Goal: Task Accomplishment & Management: Complete application form

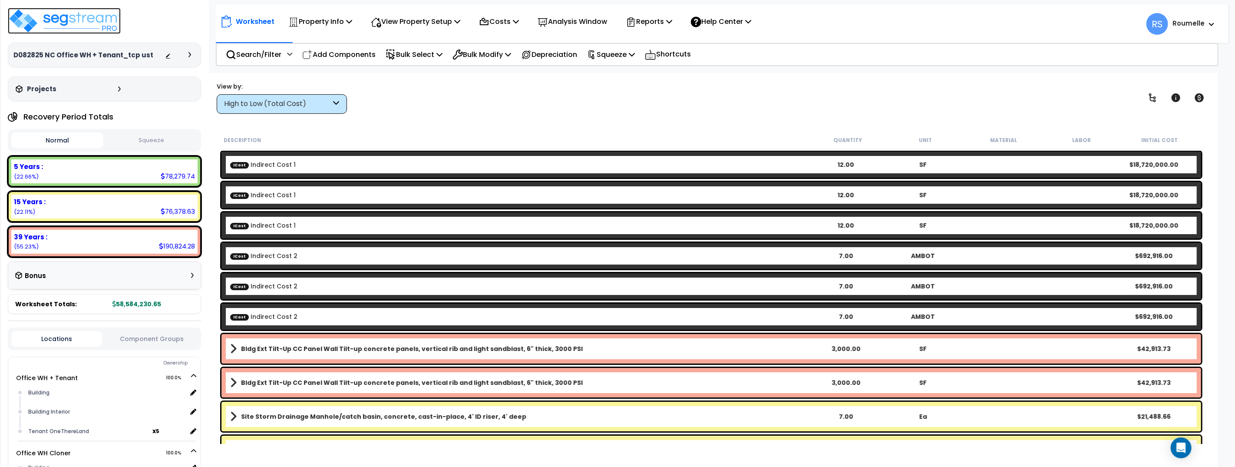
click at [100, 21] on img at bounding box center [64, 21] width 113 height 26
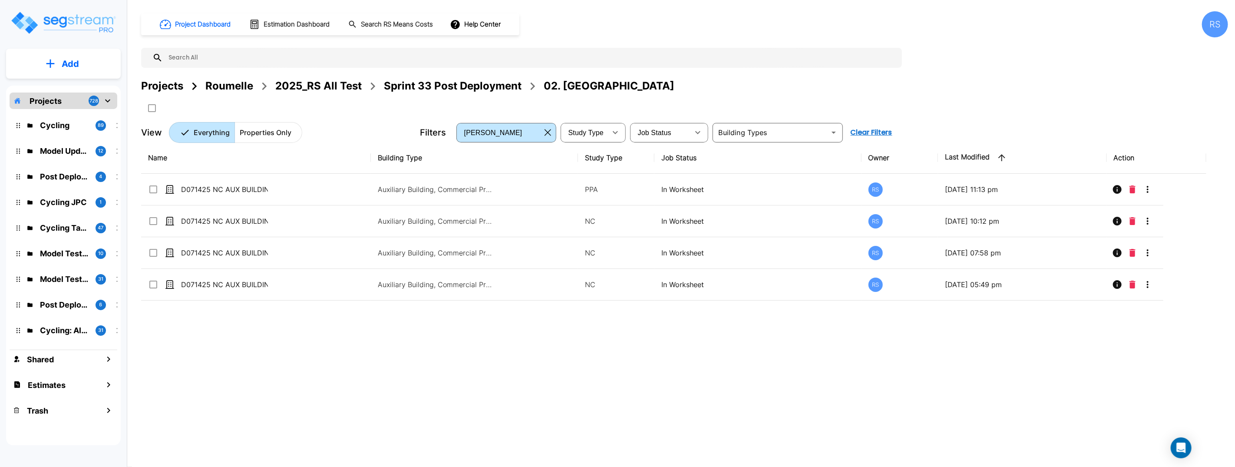
click at [712, 56] on input "text" at bounding box center [530, 58] width 735 height 20
click at [942, 102] on div "Projects Roumelle 2025_RS All Test Sprint 33 Post Deployment 02. NC" at bounding box center [684, 96] width 1087 height 37
drag, startPoint x: 942, startPoint y: 102, endPoint x: 359, endPoint y: 91, distance: 582.9
click at [942, 102] on div "Projects Roumelle 2025_RS All Test Sprint 33 Post Deployment 02. NC" at bounding box center [684, 96] width 1087 height 37
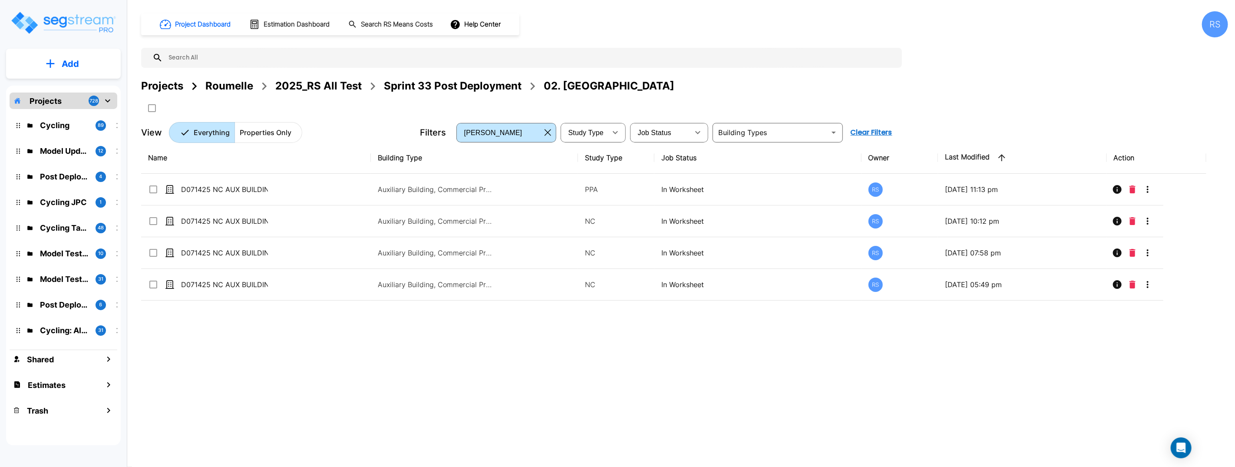
click at [334, 83] on div "2025_RS All Test" at bounding box center [318, 86] width 86 height 16
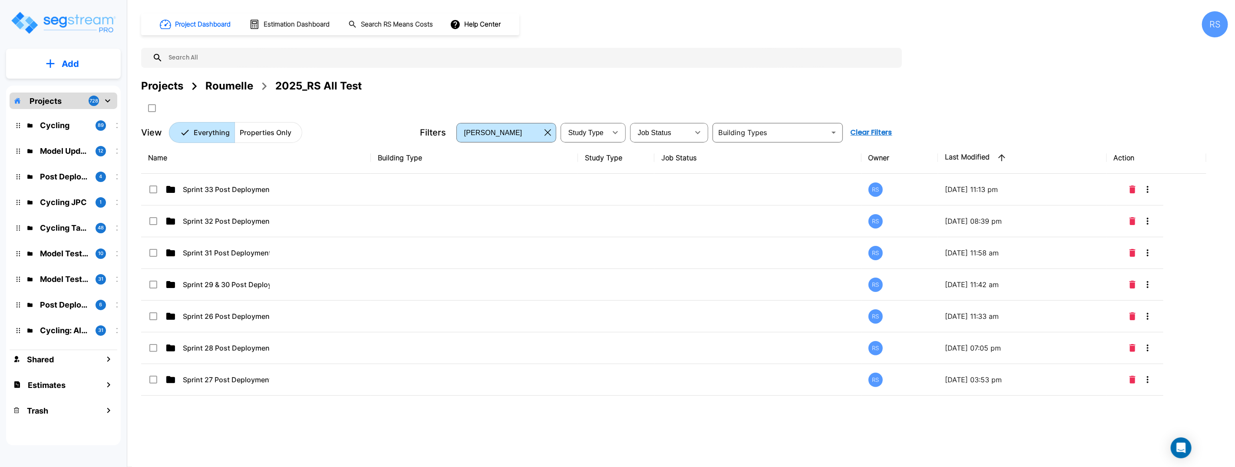
click at [53, 60] on icon "mailbox folders" at bounding box center [50, 63] width 9 height 9
click at [76, 88] on p "Add Folder" at bounding box center [69, 88] width 36 height 10
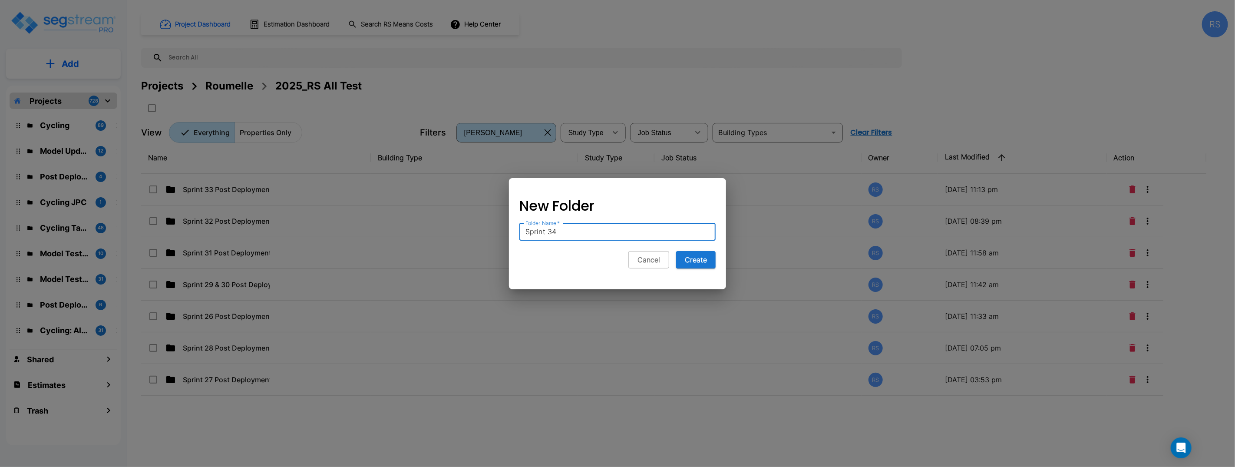
type input "Sprint 34"
click at [676, 251] on button "Create" at bounding box center [696, 259] width 40 height 17
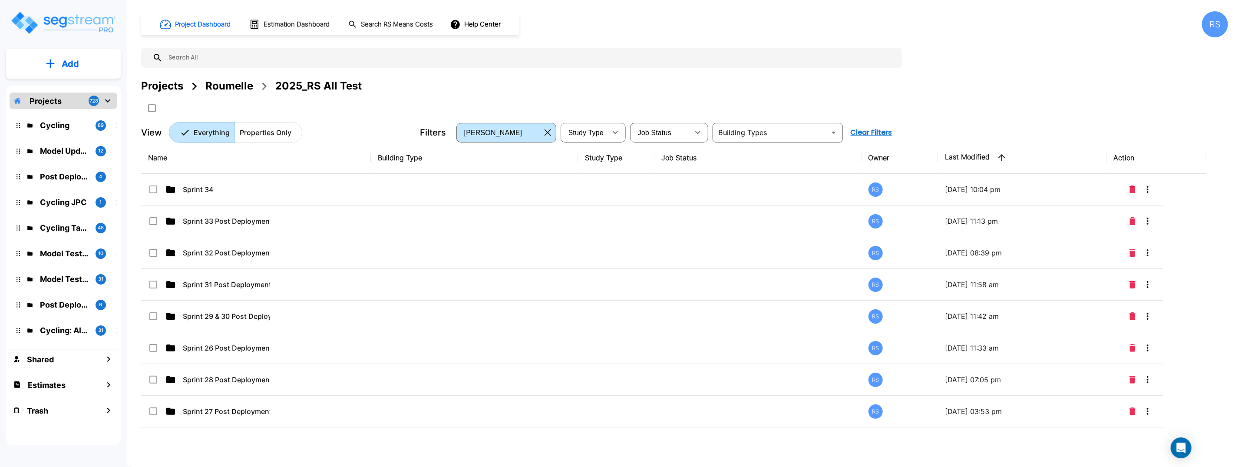
click at [1011, 107] on div "Projects Roumelle 2025_RS All Test" at bounding box center [684, 96] width 1087 height 37
click at [1011, 106] on div "Projects Roumelle 2025_RS All Test" at bounding box center [684, 96] width 1087 height 37
click at [1012, 106] on div "Projects Roumelle 2025_RS All Test" at bounding box center [684, 96] width 1087 height 37
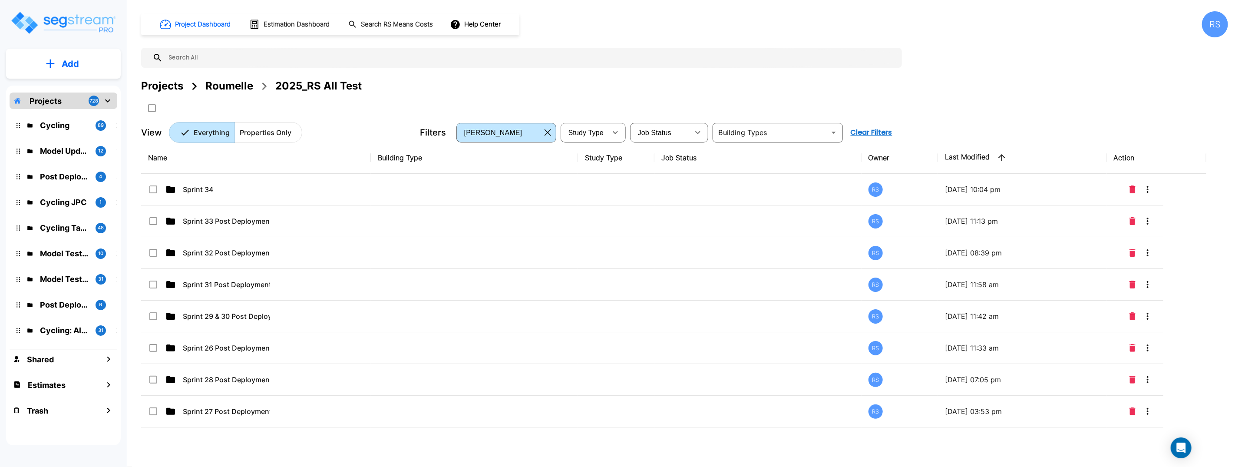
click at [1013, 106] on div "Projects Roumelle 2025_RS All Test" at bounding box center [684, 96] width 1087 height 37
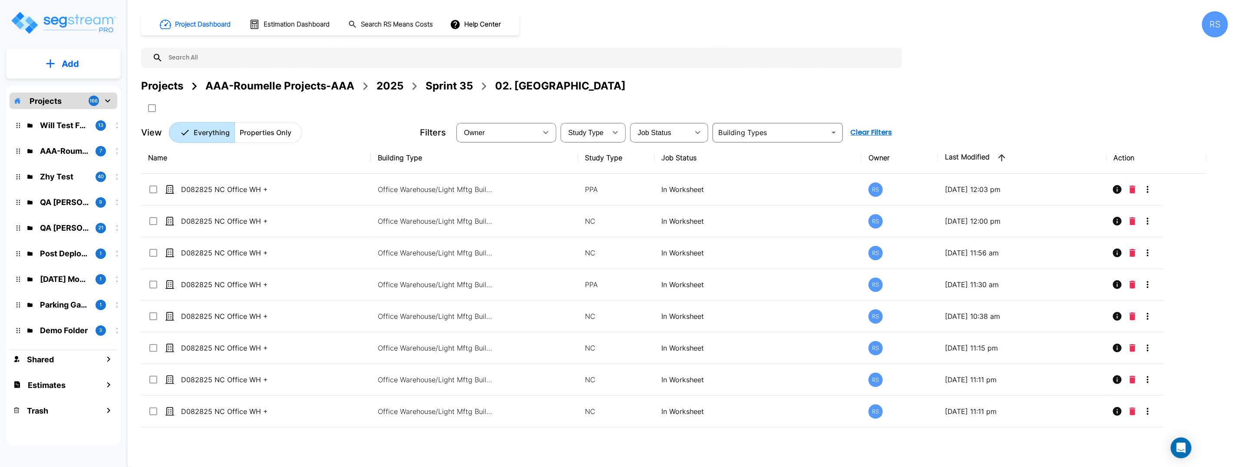
click at [723, 89] on div "Projects AAA-Roumelle Projects-AAA 2025 Sprint 35 02. NC" at bounding box center [684, 86] width 1087 height 16
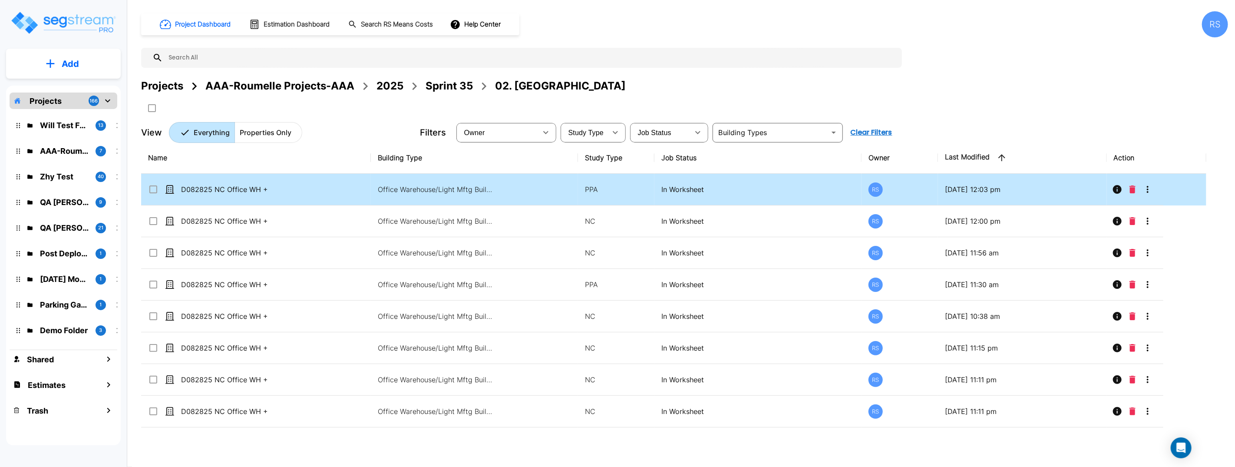
click at [213, 200] on td "D082825 NC Office WH + Tenant_tcp ust" at bounding box center [256, 190] width 230 height 32
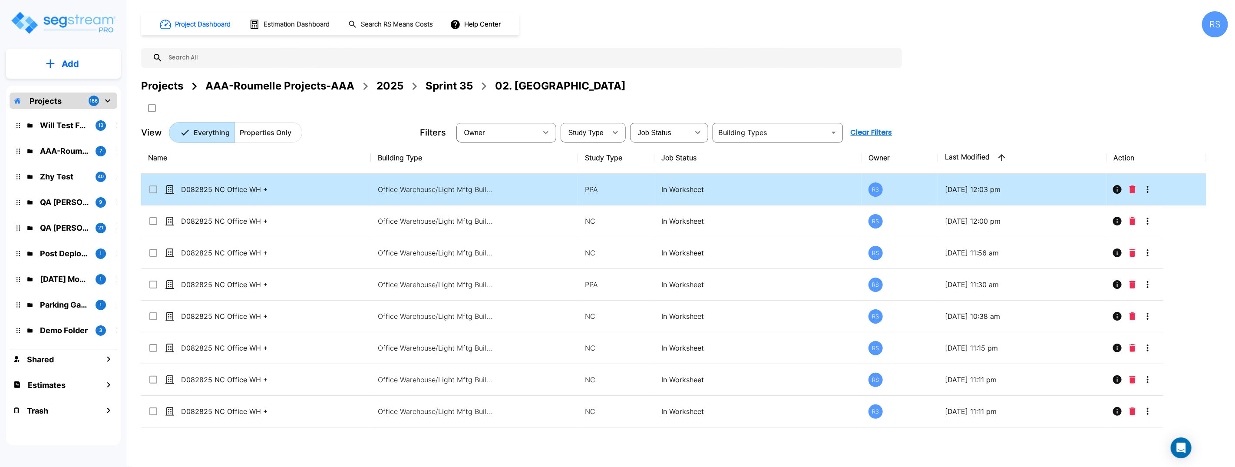
click at [213, 200] on td "D082825 NC Office WH + Tenant_tcp ust" at bounding box center [256, 190] width 230 height 32
checkbox input "true"
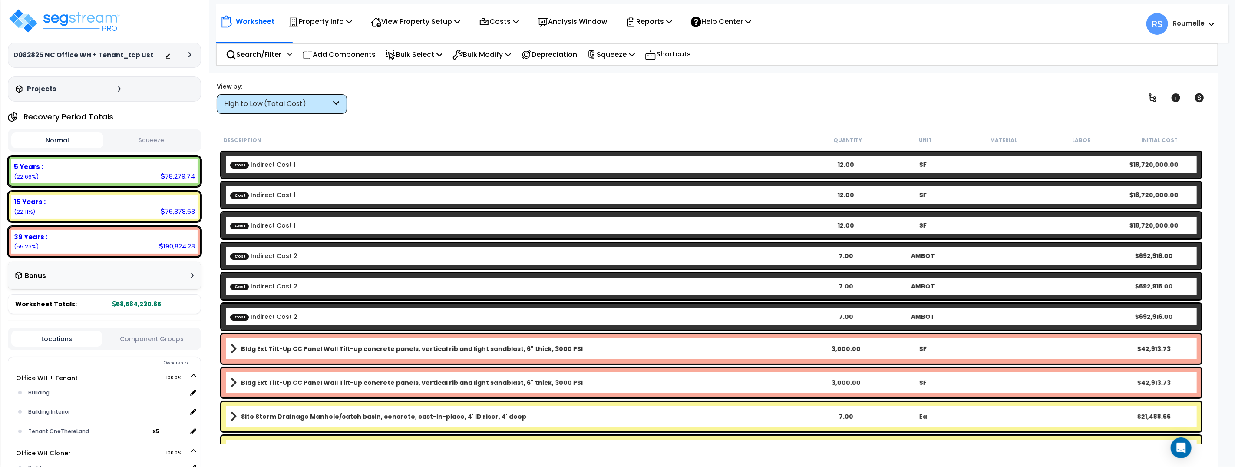
click at [516, 105] on div "View by: High to Low (Total Cost) High to Low (Total Cost)" at bounding box center [711, 98] width 995 height 32
click at [292, 348] on b "Bldg Ext Tilt-Up CC Panel Wall Tilt-up concrete panels, vertical rib and light …" at bounding box center [412, 348] width 342 height 9
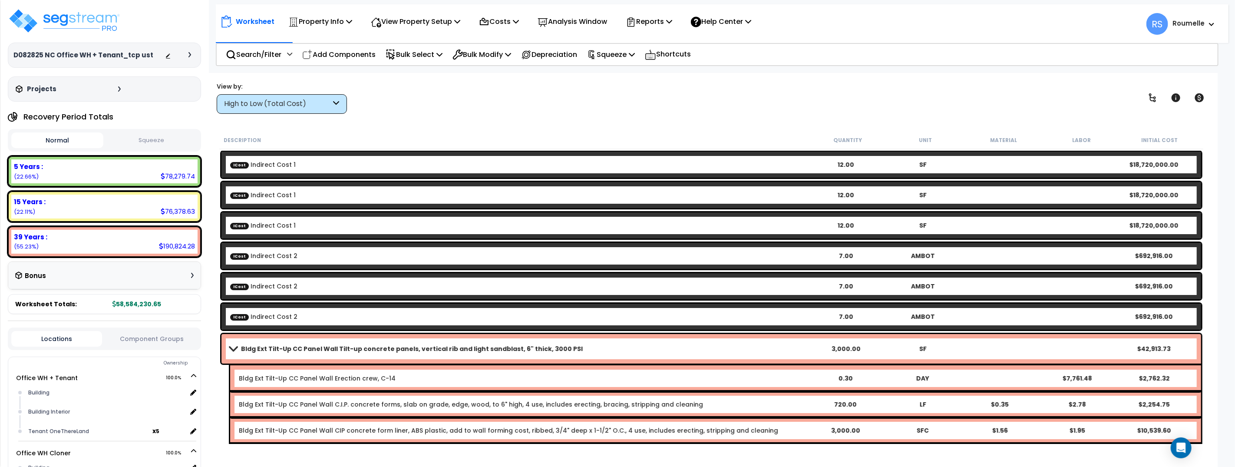
scroll to position [84, 0]
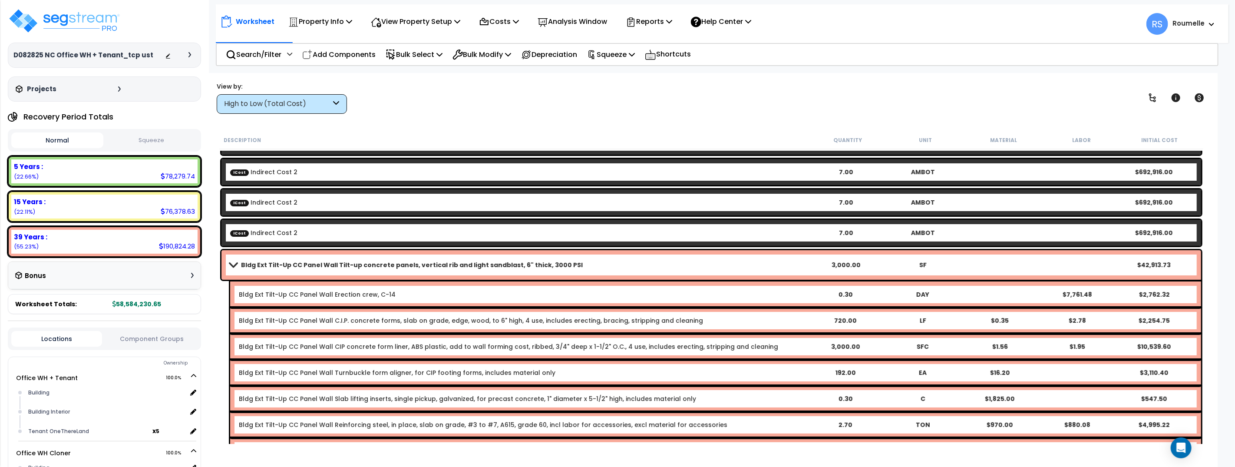
click at [366, 288] on div "Bldg Ext Tilt-Up CC Panel Wall Erection crew, C-14 0.30 DAY $7,761.48 $2,762.32" at bounding box center [715, 294] width 971 height 26
click at [0, 0] on div at bounding box center [0, 0] width 0 height 0
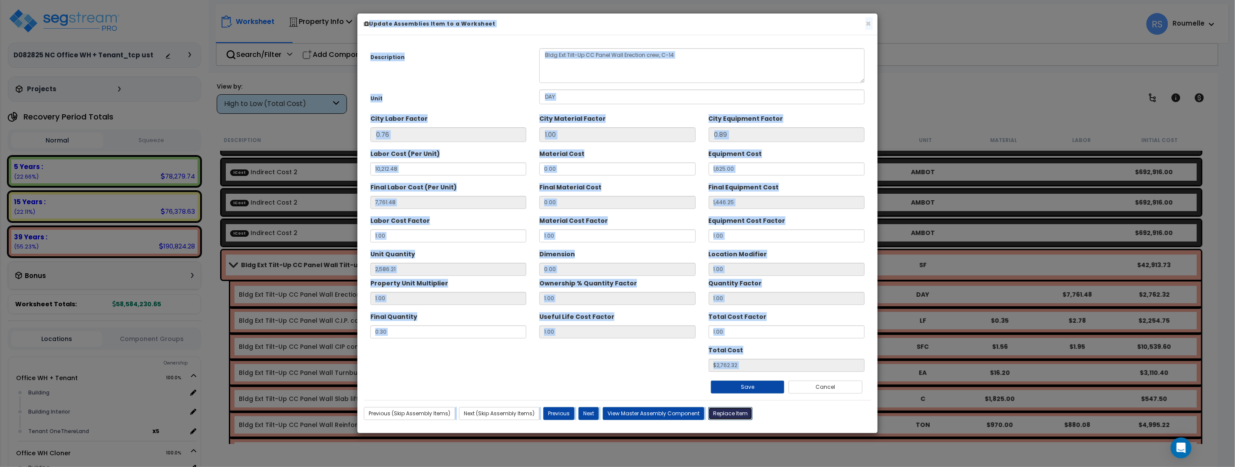
click at [735, 413] on button "Replace Item" at bounding box center [730, 413] width 44 height 13
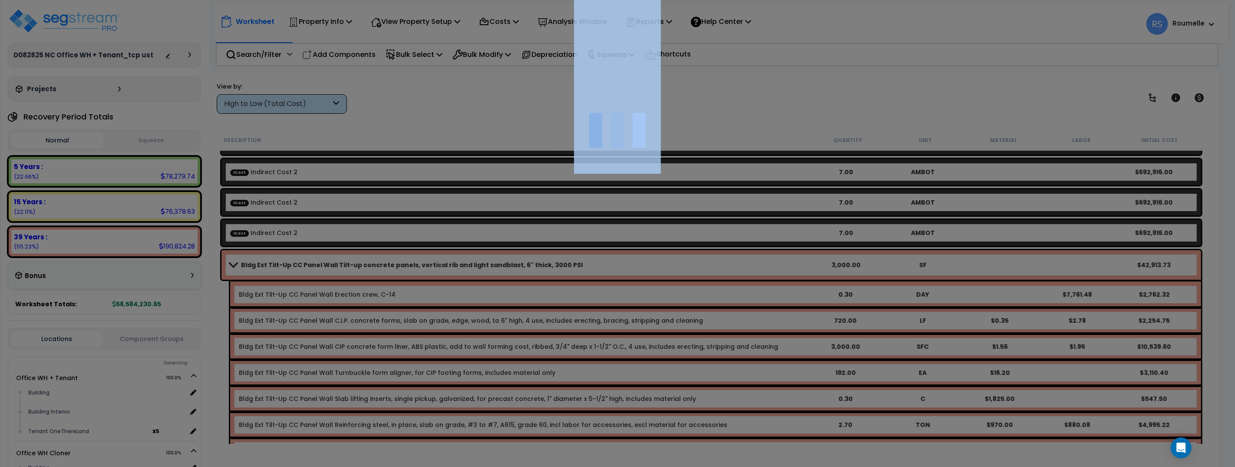
type input "0.3"
type input "DAY"
select select "111822"
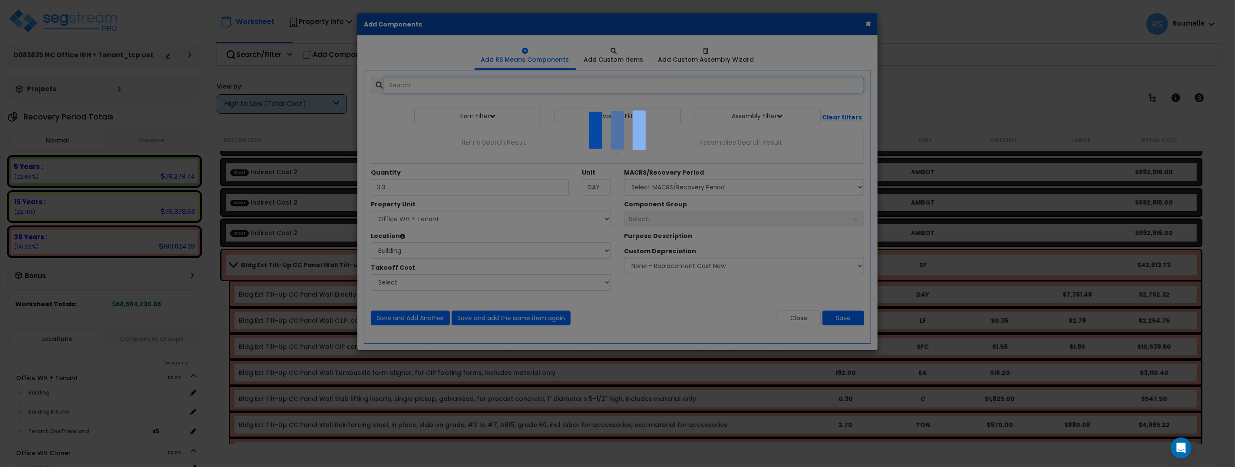
select select "6"
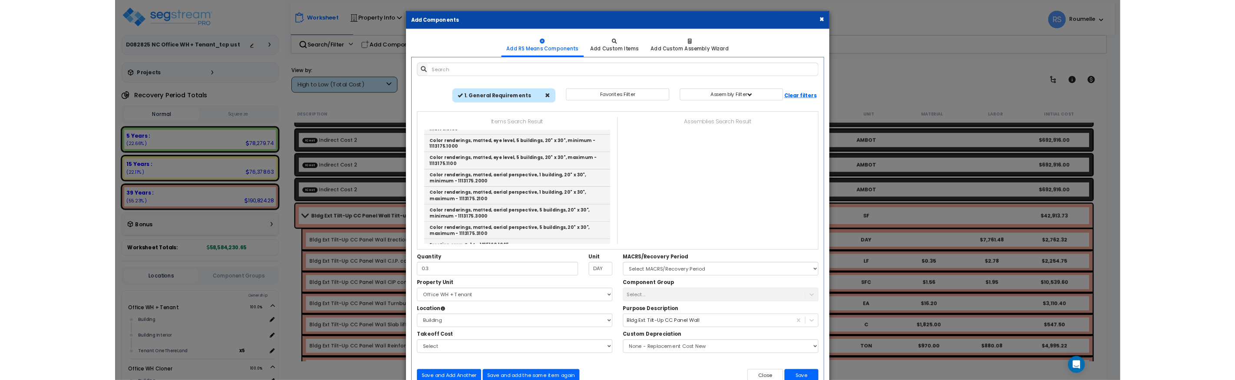
scroll to position [0, 0]
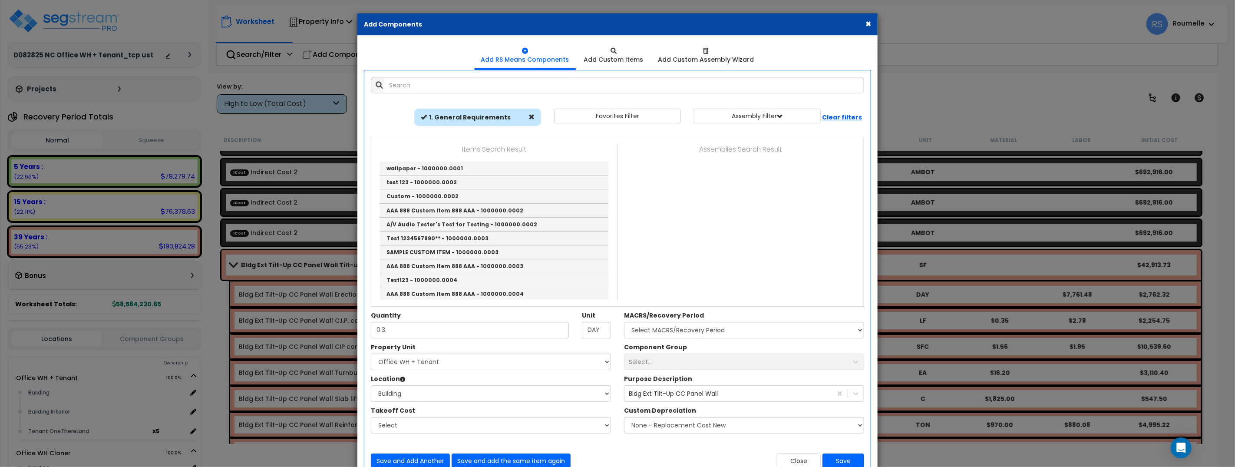
click at [687, 197] on div "Items Search Result wallpaper - 1000000.0001 test 123 - 1000000.0002 Custom - 1…" at bounding box center [617, 222] width 492 height 156
click at [534, 118] on span at bounding box center [532, 117] width 6 height 6
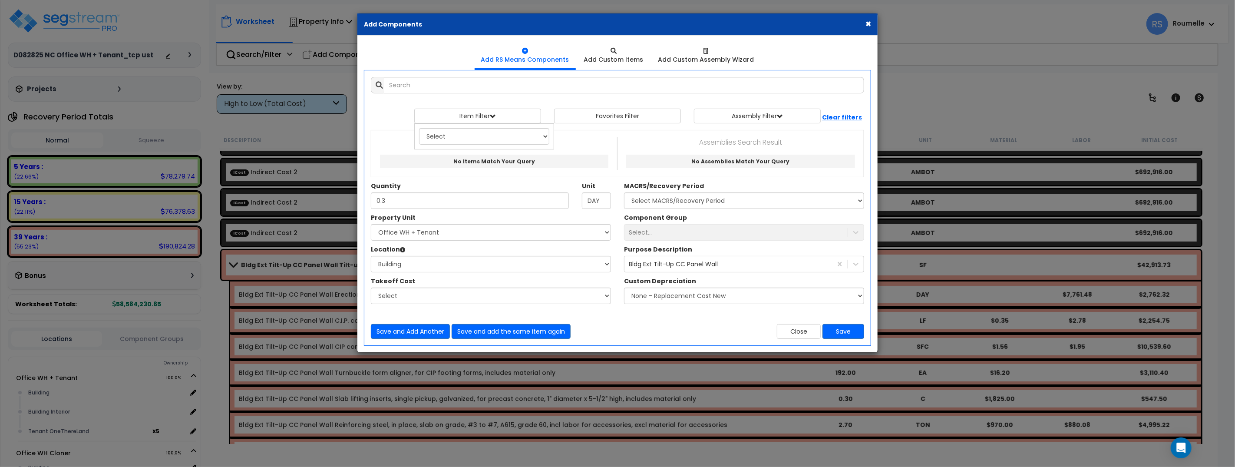
click at [868, 26] on button "×" at bounding box center [869, 23] width 6 height 9
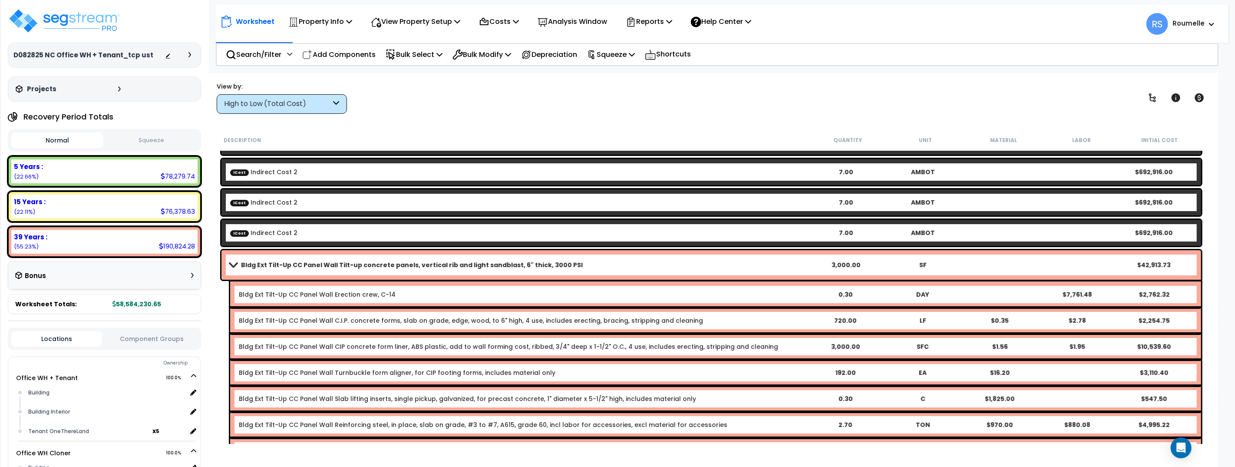
click at [534, 262] on b "Bldg Ext Tilt-Up CC Panel Wall Tilt-up concrete panels, vertical rib and light …" at bounding box center [412, 265] width 342 height 9
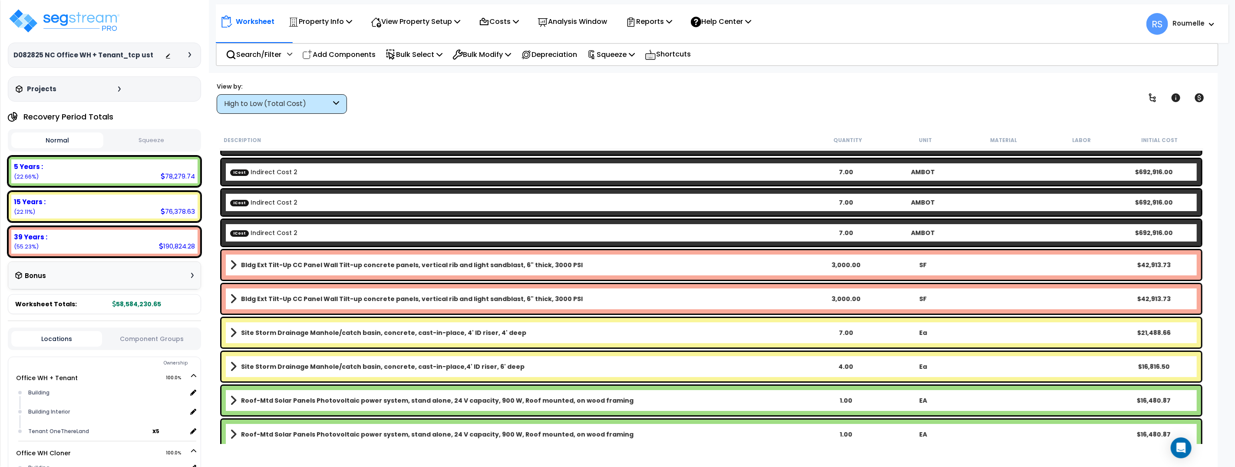
click at [530, 263] on b "Bldg Ext Tilt-Up CC Panel Wall Tilt-up concrete panels, vertical rib and light …" at bounding box center [412, 265] width 342 height 9
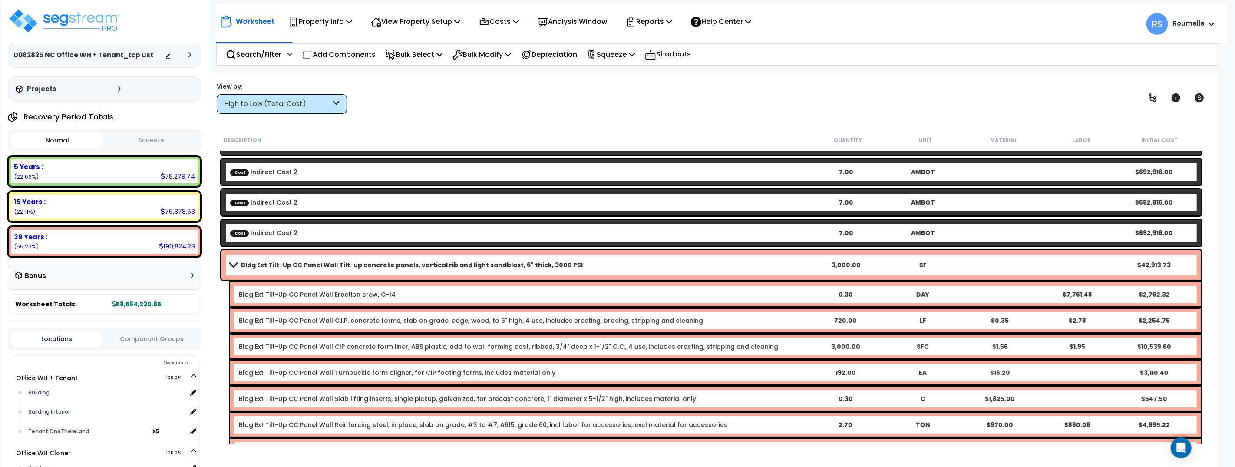
click at [514, 295] on b "Bldg Ext Tilt-Up CC Panel Wall Erection crew, C-14" at bounding box center [523, 294] width 568 height 9
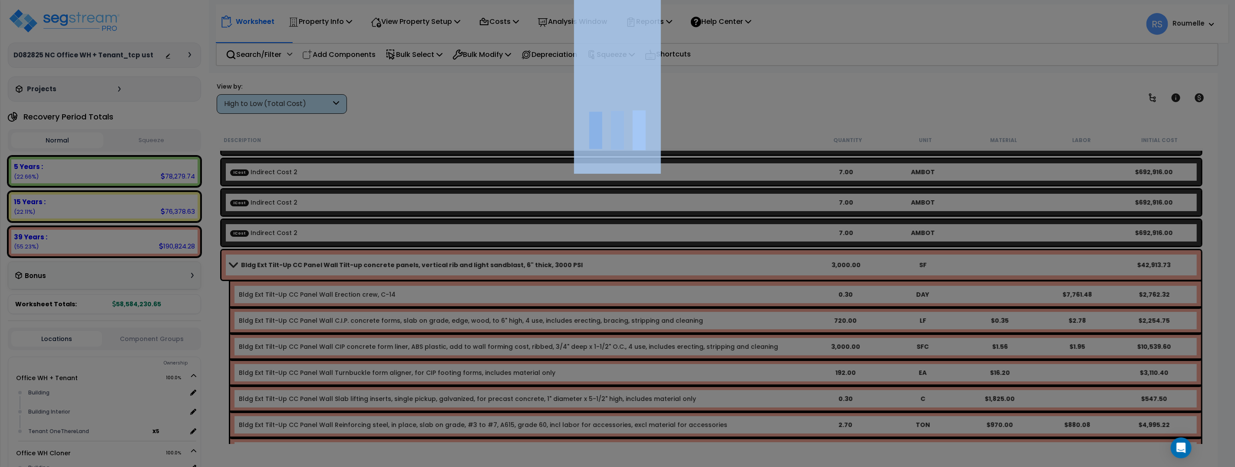
click at [514, 295] on div at bounding box center [617, 233] width 1235 height 467
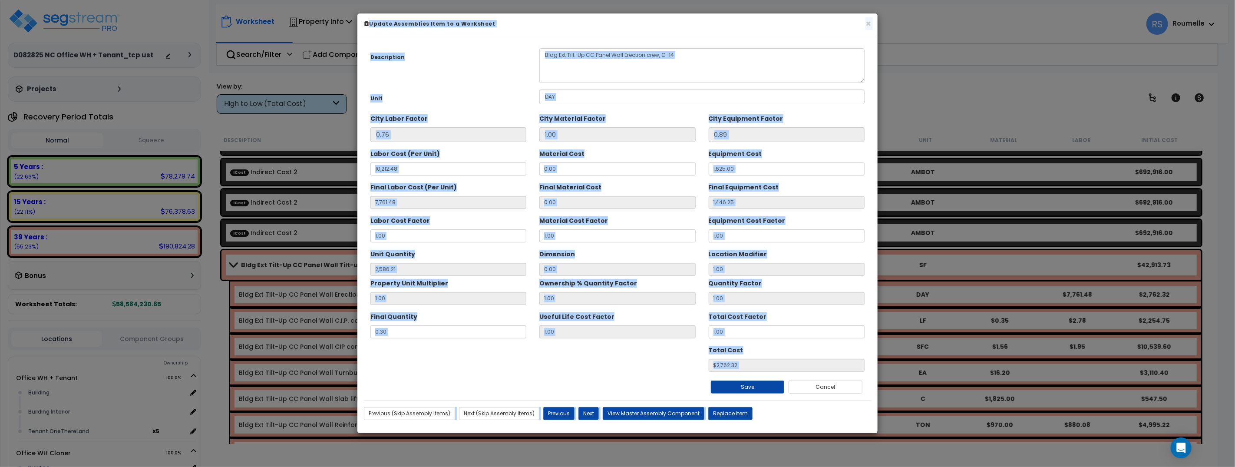
scroll to position [84, 0]
click at [727, 88] on div "Description Bldg Ext Tilt-Up CC Panel Wall Erection crew, C-14 Unit DAY City La…" at bounding box center [617, 221] width 507 height 358
click at [737, 409] on button "Replace Item" at bounding box center [730, 413] width 44 height 13
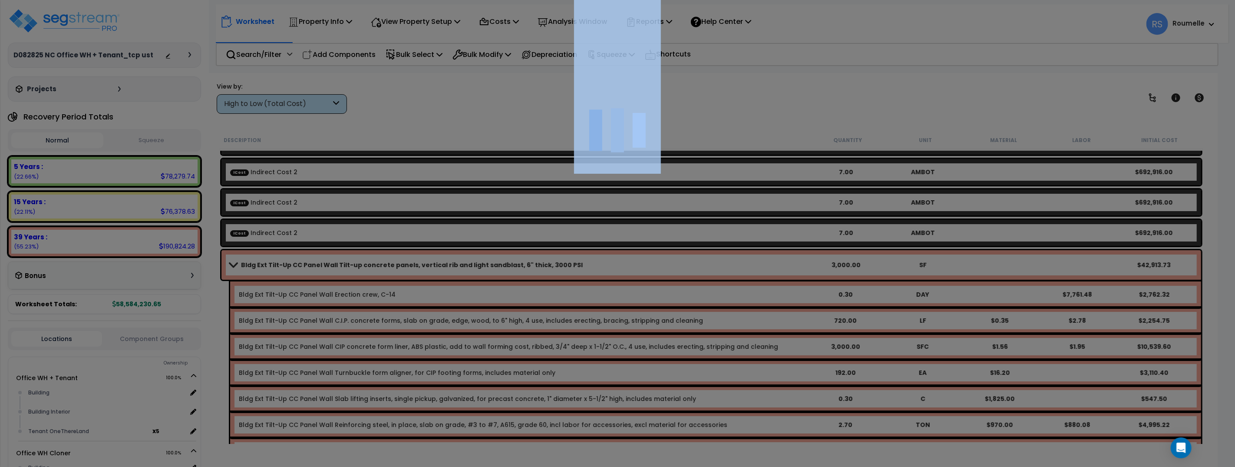
select select "1000000"
type input "0.3"
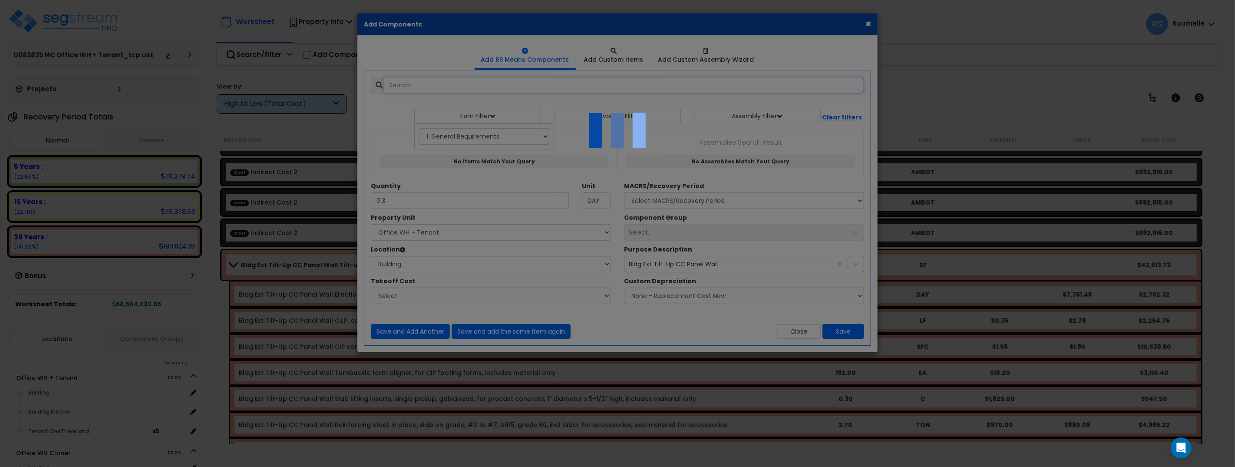
select select "6"
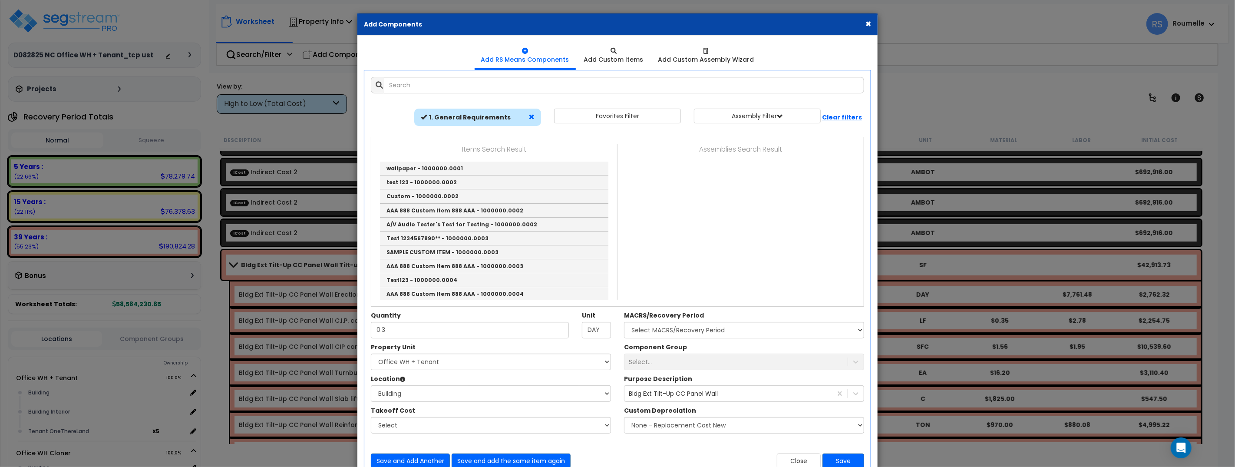
click at [532, 115] on span at bounding box center [532, 117] width 6 height 6
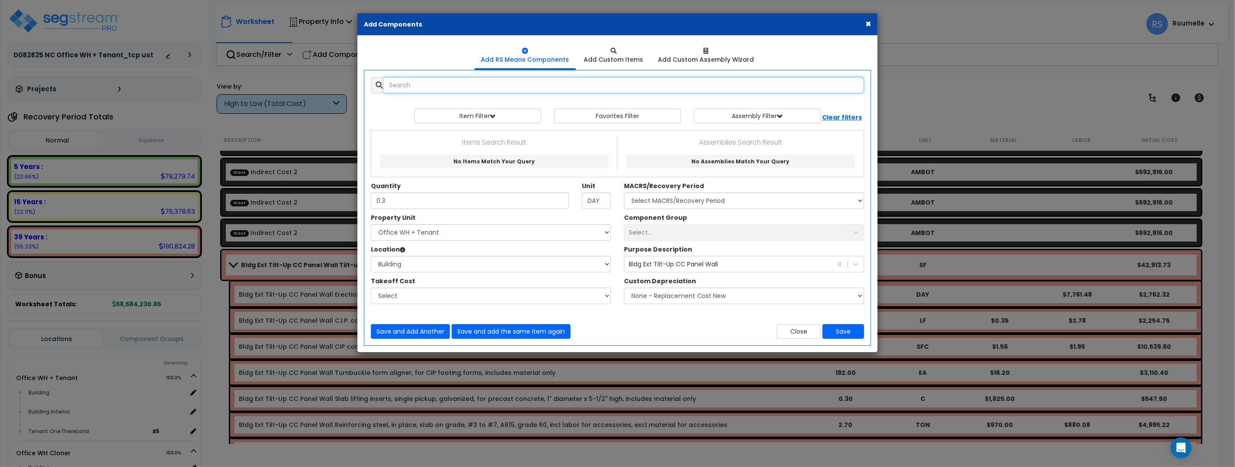
click at [484, 86] on input "text" at bounding box center [624, 85] width 480 height 17
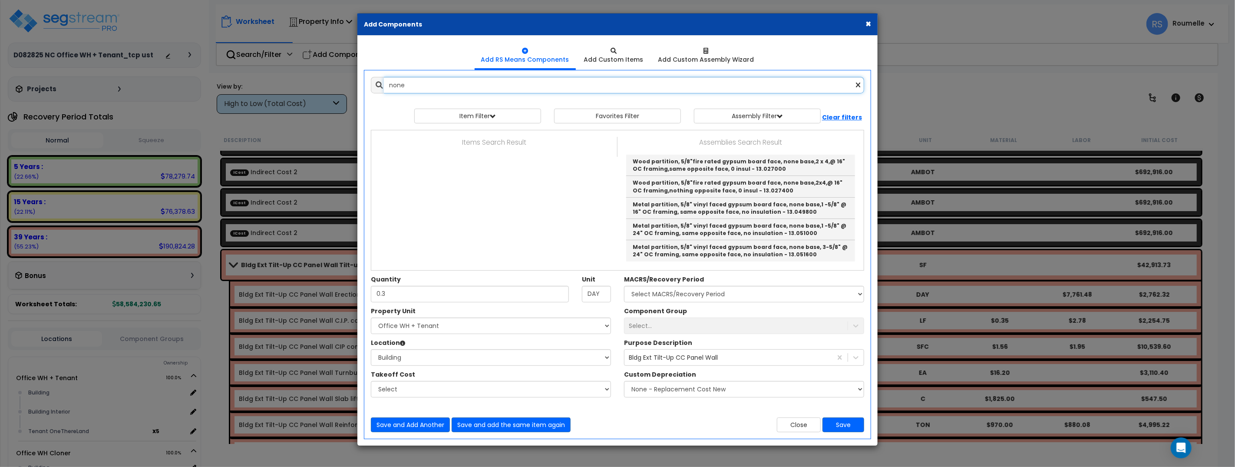
type input "none"
click at [843, 116] on b "Clear filters" at bounding box center [842, 117] width 40 height 9
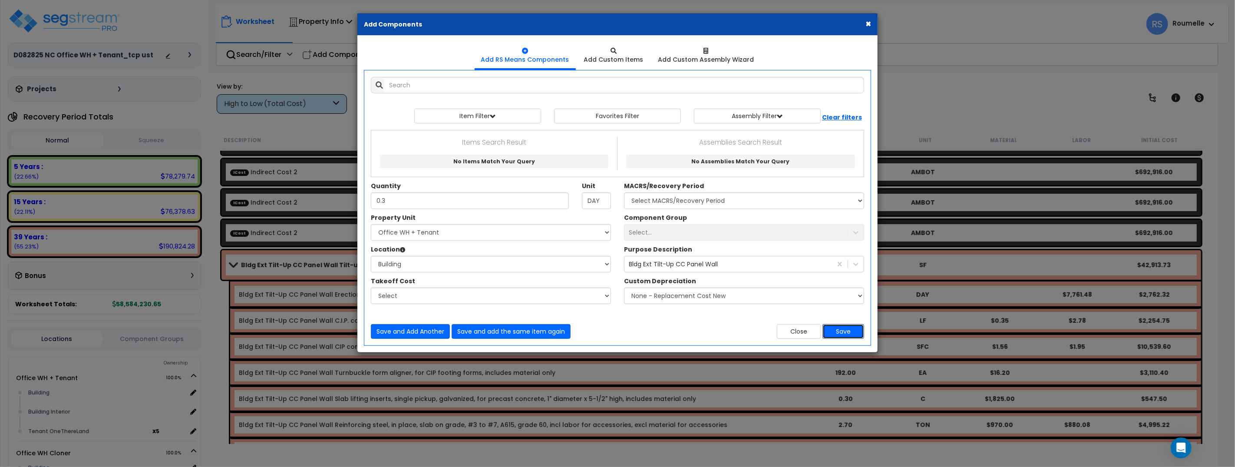
click at [850, 330] on button "Save" at bounding box center [844, 331] width 42 height 15
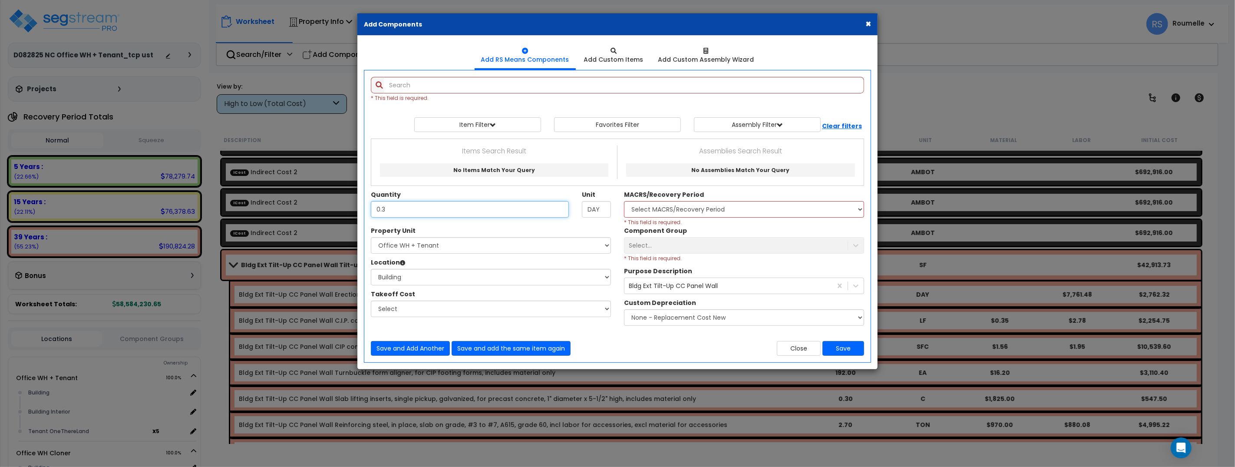
click at [475, 209] on input "0.3" at bounding box center [470, 209] width 198 height 17
click at [476, 209] on input "0.3" at bounding box center [470, 209] width 198 height 17
type input "0.30"
click at [446, 88] on input "text" at bounding box center [624, 85] width 480 height 17
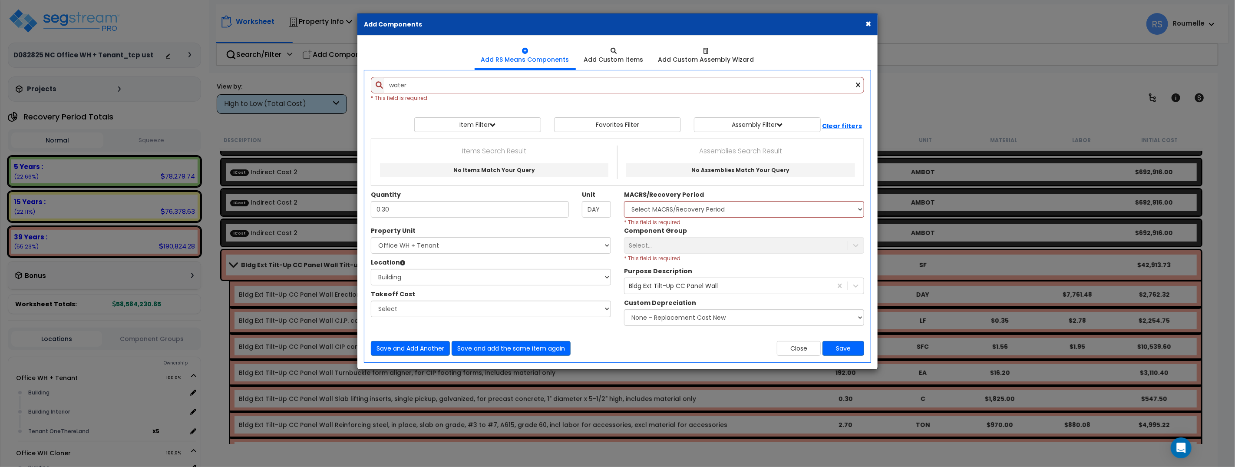
drag, startPoint x: 852, startPoint y: 347, endPoint x: 848, endPoint y: 344, distance: 4.7
click at [851, 226] on div "Select MACRS/Recovery Period * This field is required." at bounding box center [744, 213] width 240 height 25
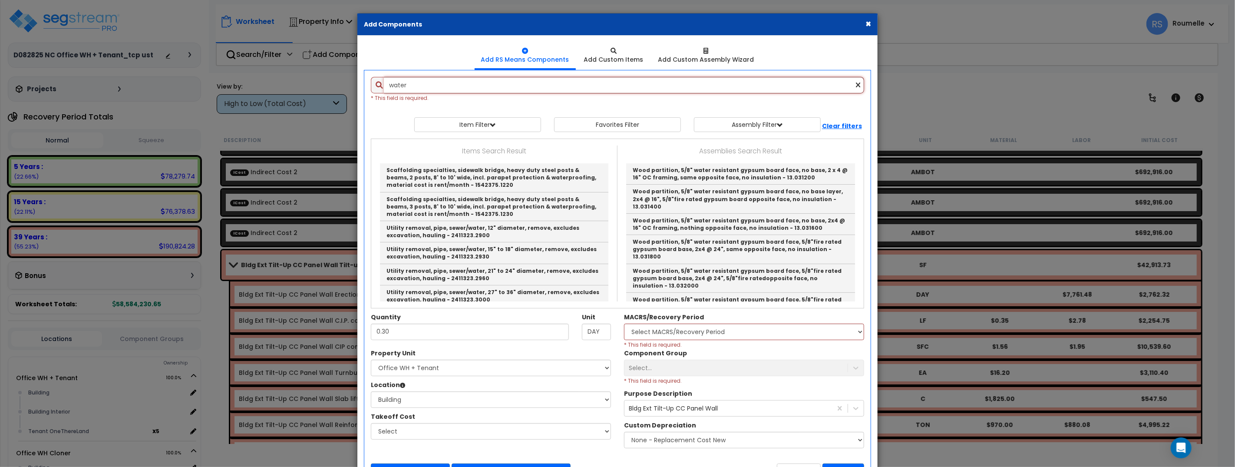
click at [479, 82] on input "water" at bounding box center [624, 85] width 480 height 17
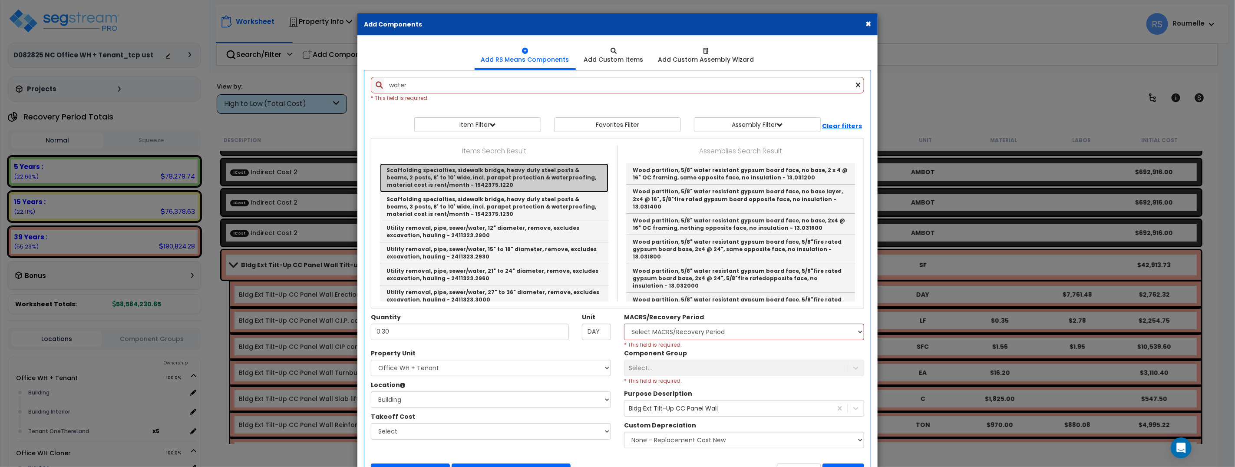
click at [434, 181] on link "Scaffolding specialties, sidewalk bridge, heavy duty steel posts & beams, 2 pos…" at bounding box center [494, 177] width 228 height 29
type input "Scaffolding specialties, sidewalk bridge, heavy duty steel posts & beams, 2 pos…"
checkbox input "true"
type input "LF"
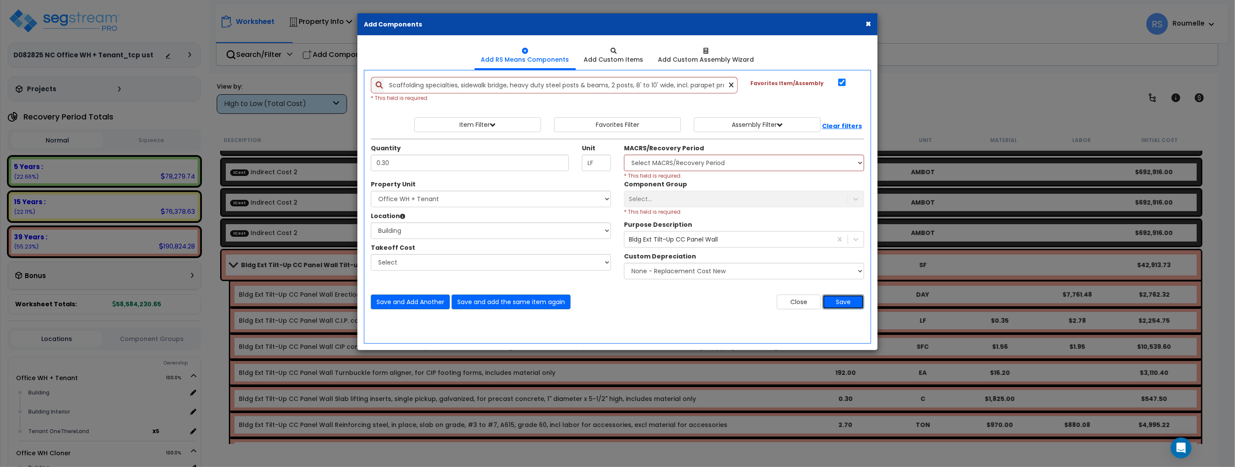
click at [846, 299] on button "Save" at bounding box center [844, 301] width 42 height 15
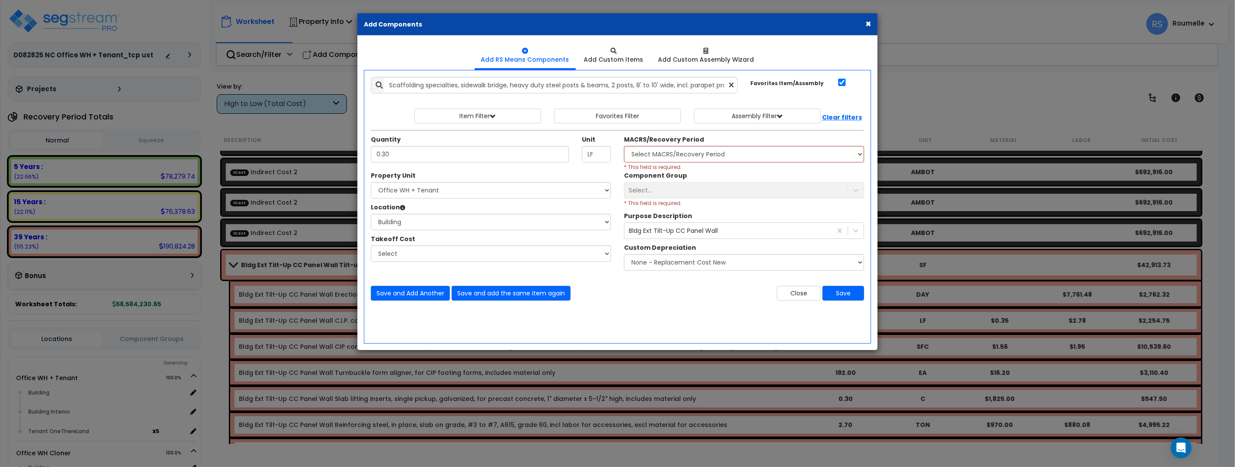
click at [866, 23] on button "×" at bounding box center [869, 23] width 6 height 9
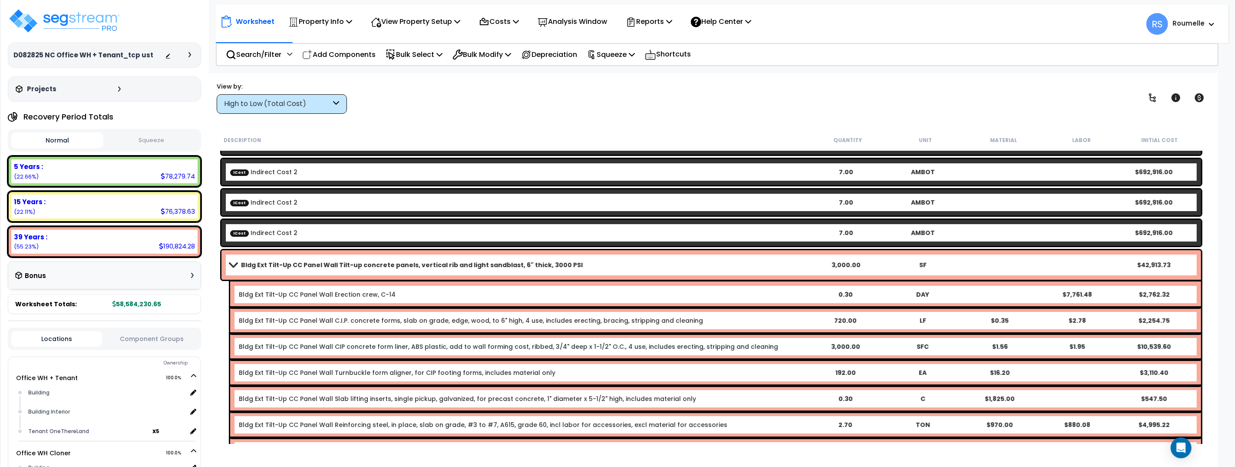
click at [579, 294] on b "Bldg Ext Tilt-Up CC Panel Wall Erection crew, C-14" at bounding box center [523, 294] width 568 height 9
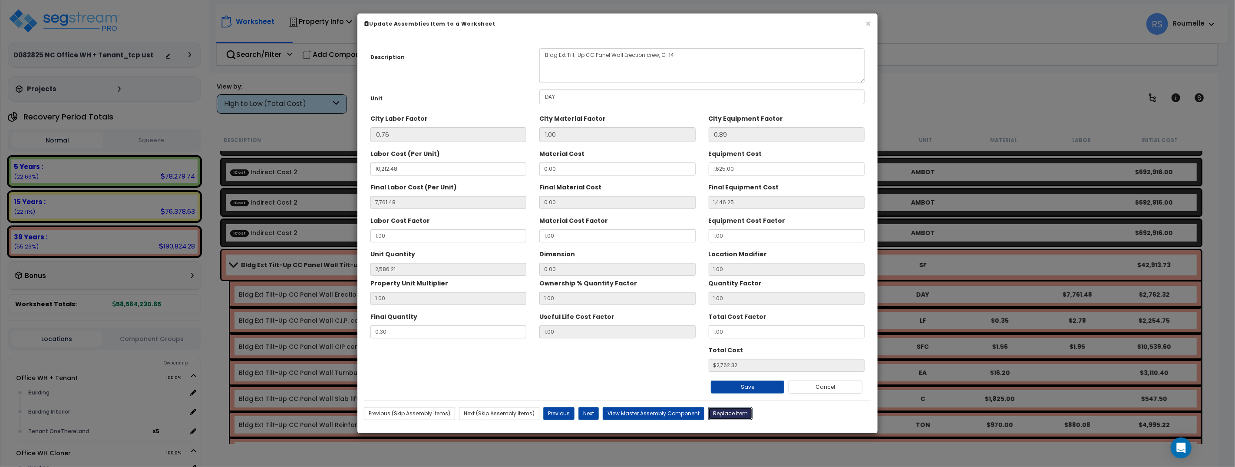
click at [732, 413] on button "Replace Item" at bounding box center [730, 413] width 44 height 13
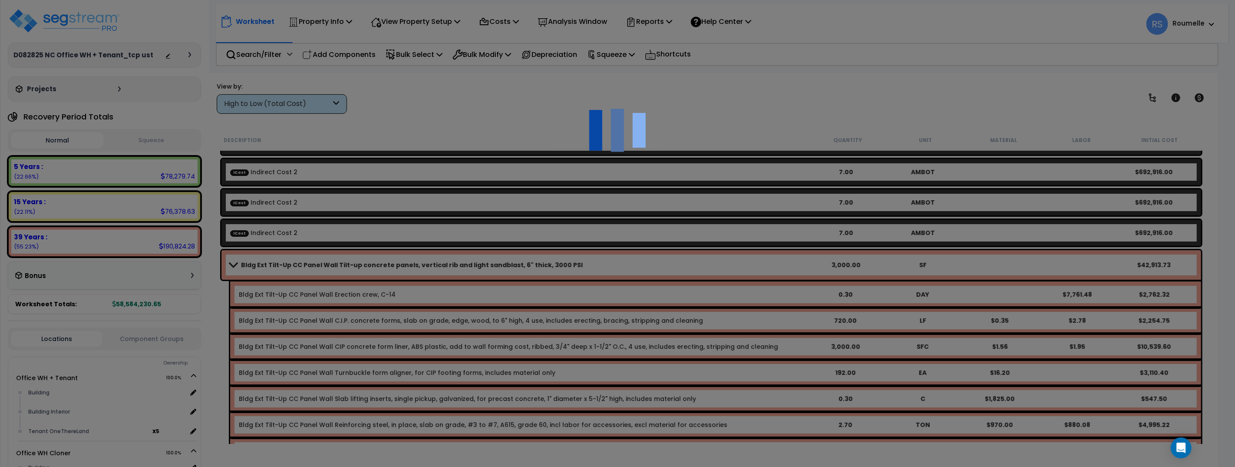
select select "1000000"
type input "0.3"
type input "DAY"
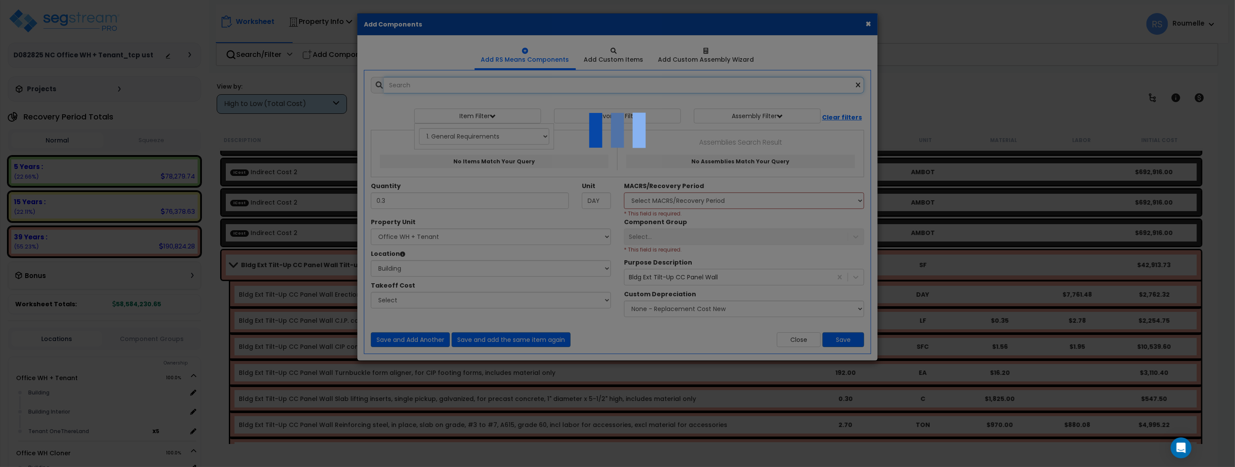
select select "6"
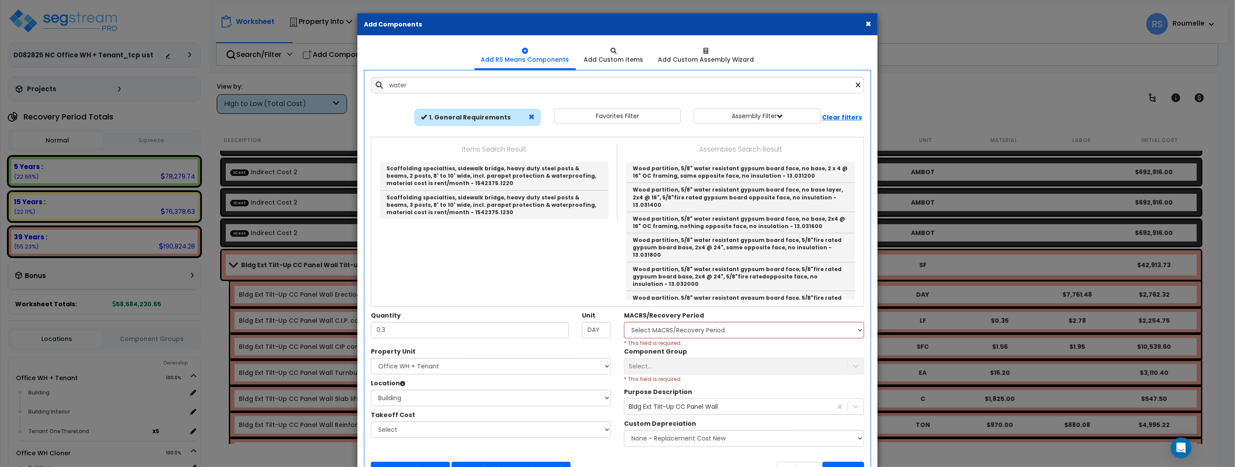
click at [529, 116] on span at bounding box center [532, 117] width 6 height 6
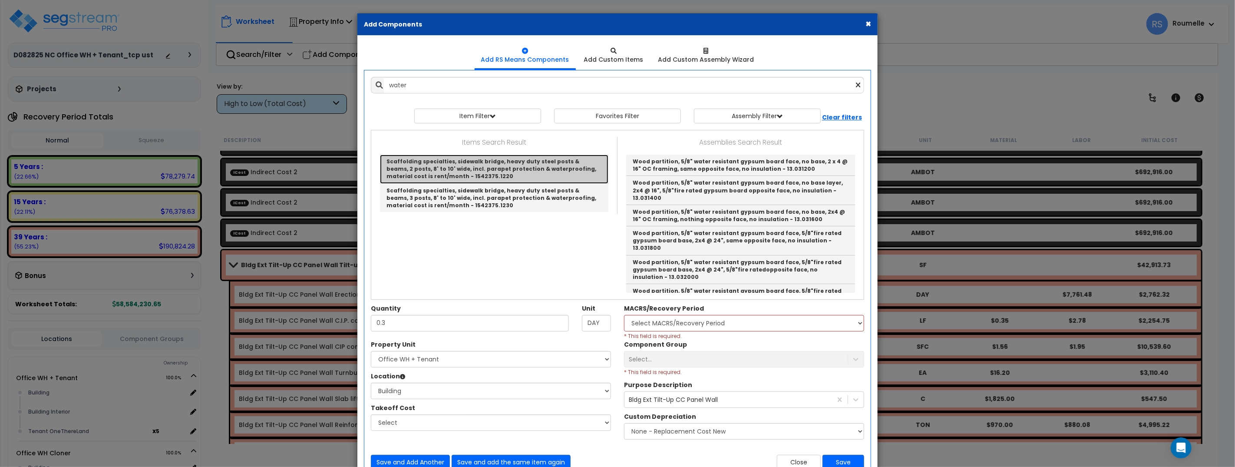
click at [527, 165] on link "Scaffolding specialties, sidewalk bridge, heavy duty steel posts & beams, 2 pos…" at bounding box center [494, 169] width 228 height 29
type input "Scaffolding specialties, sidewalk bridge, heavy duty steel posts & beams, 2 pos…"
type input "LF"
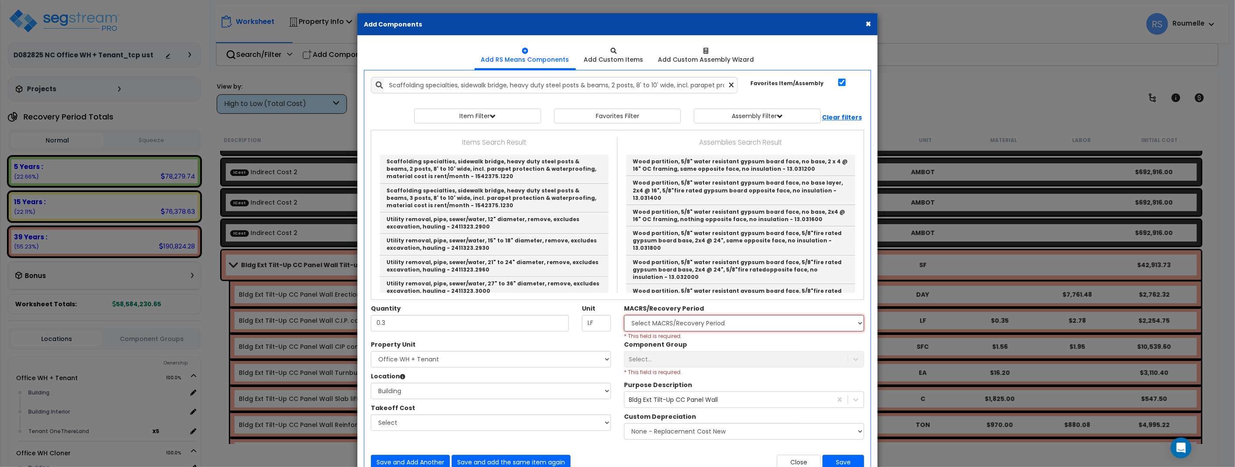
click at [694, 318] on select "Select MACRS/Recovery Period" at bounding box center [744, 323] width 240 height 17
click at [624, 315] on select "Select MACRS/Recovery Period" at bounding box center [744, 323] width 240 height 17
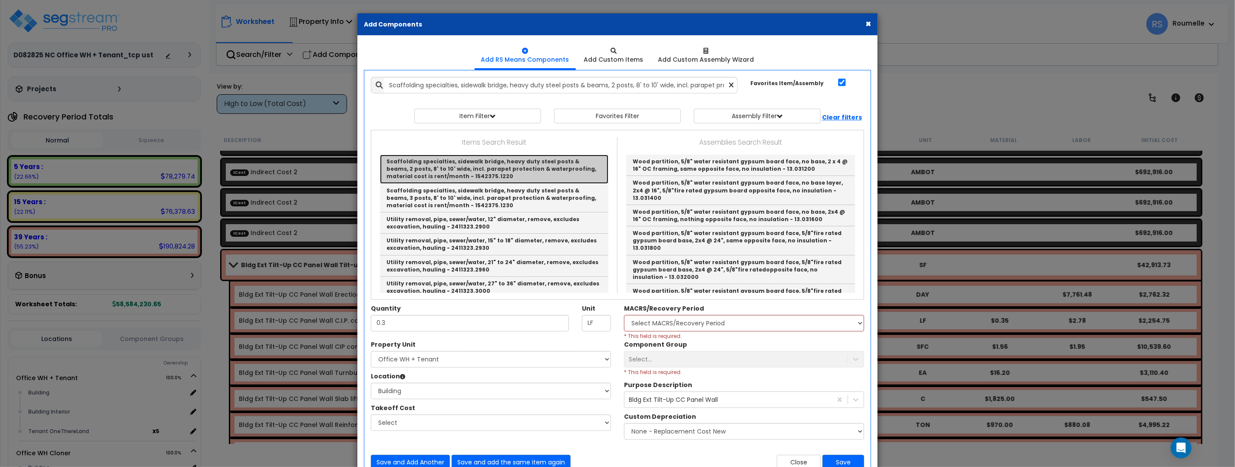
click at [500, 168] on link "Scaffolding specialties, sidewalk bridge, heavy duty steel posts & beams, 2 pos…" at bounding box center [494, 169] width 228 height 29
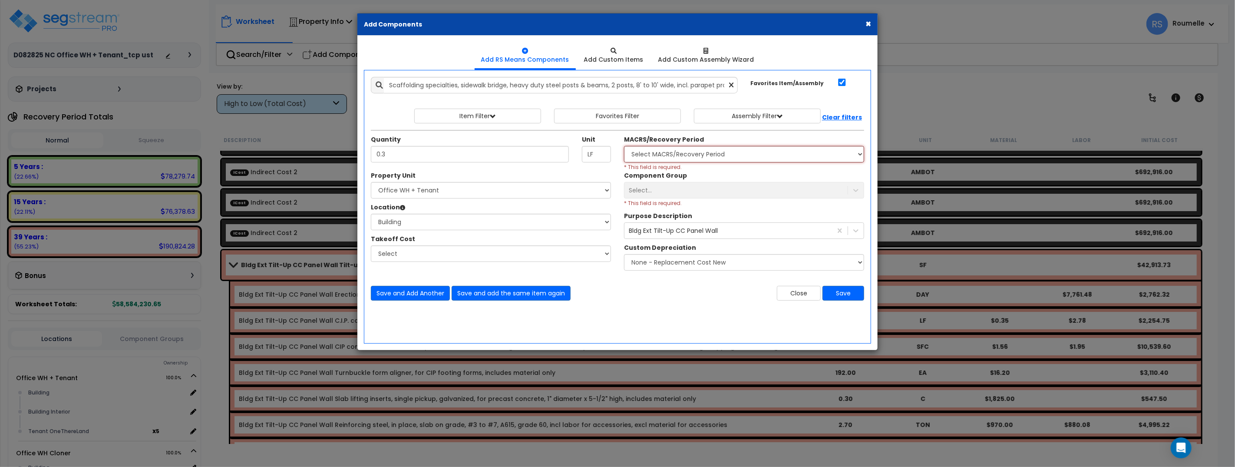
click at [670, 155] on select "Select MACRS/Recovery Period" at bounding box center [744, 154] width 240 height 17
click at [539, 187] on select "Select Office WH + Tenant Office WH Cloner Site Improvements" at bounding box center [491, 190] width 240 height 17
click at [485, 223] on select "Select Bathroom Building Building Interior Carport Guard House Building Kitchen…" at bounding box center [491, 222] width 240 height 17
select select "7"
click at [371, 214] on select "Select Bathroom Building Building Interior Carport Guard House Building Kitchen…" at bounding box center [491, 222] width 240 height 17
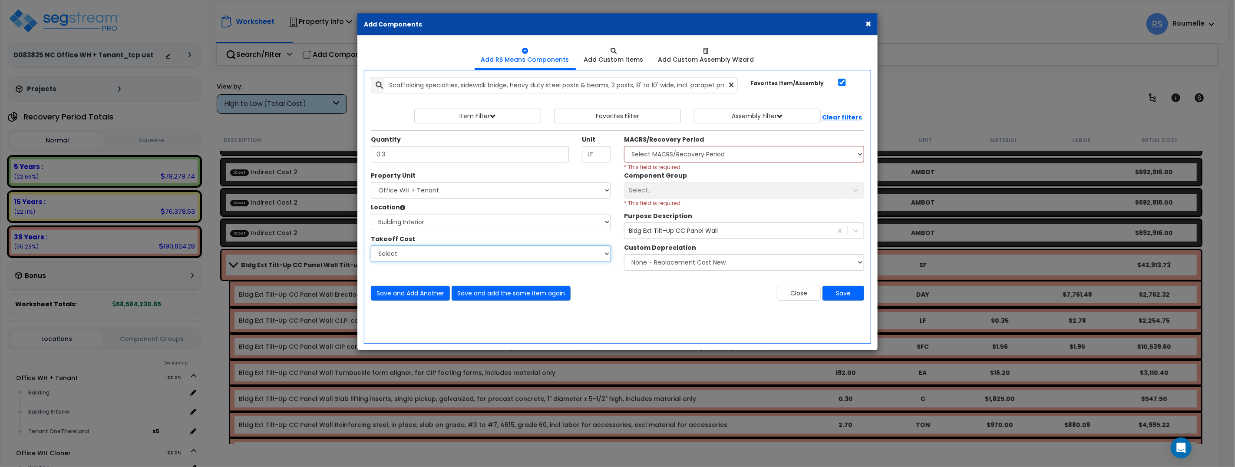
click at [481, 254] on select "Select" at bounding box center [491, 253] width 240 height 17
click at [666, 194] on div "Select..." at bounding box center [744, 190] width 240 height 17
click at [671, 228] on div "Bldg Ext Tilt-Up CC Panel Wall" at bounding box center [673, 230] width 89 height 9
click at [732, 196] on div "Select..." at bounding box center [744, 190] width 240 height 17
click at [700, 158] on select "Select MACRS/Recovery Period" at bounding box center [744, 154] width 240 height 17
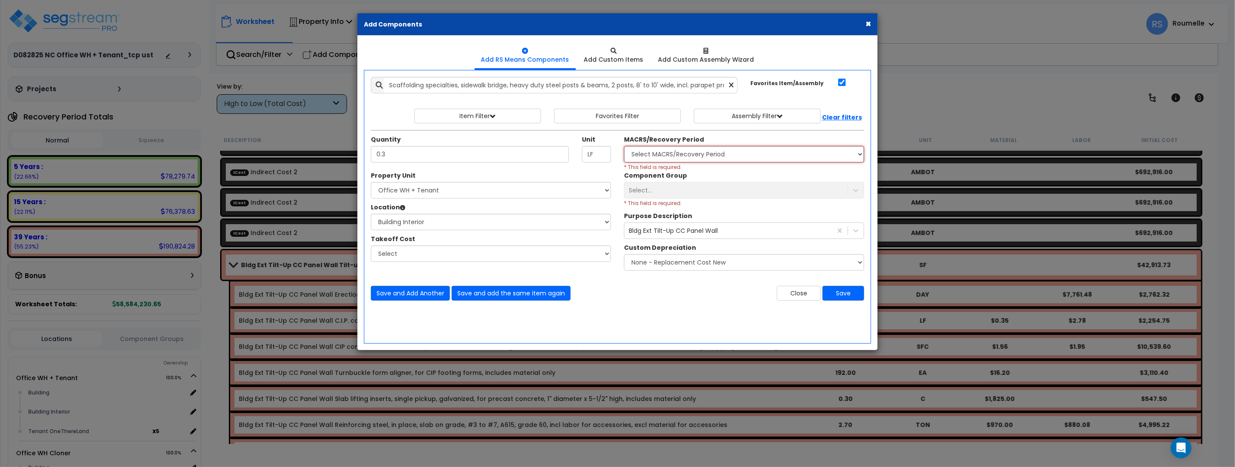
click at [624, 146] on select "Select MACRS/Recovery Period" at bounding box center [744, 154] width 240 height 17
click at [843, 291] on button "Save" at bounding box center [844, 293] width 42 height 15
click at [536, 293] on button "Save and add the same item again" at bounding box center [511, 293] width 119 height 15
click at [664, 152] on select "Select MACRS/Recovery Period" at bounding box center [744, 154] width 240 height 17
click at [624, 146] on select "Select MACRS/Recovery Period" at bounding box center [744, 154] width 240 height 17
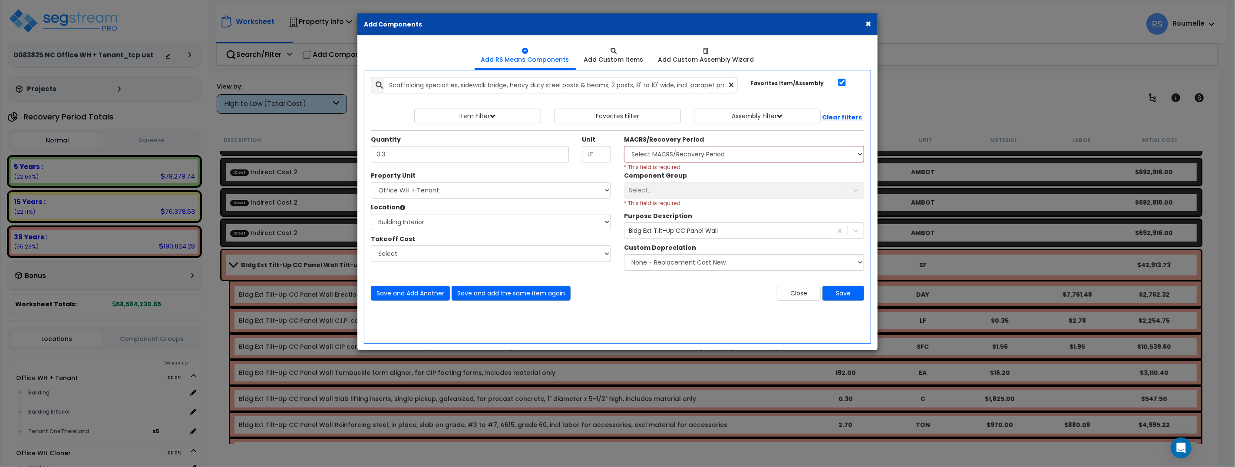
click at [868, 24] on button "×" at bounding box center [869, 23] width 6 height 9
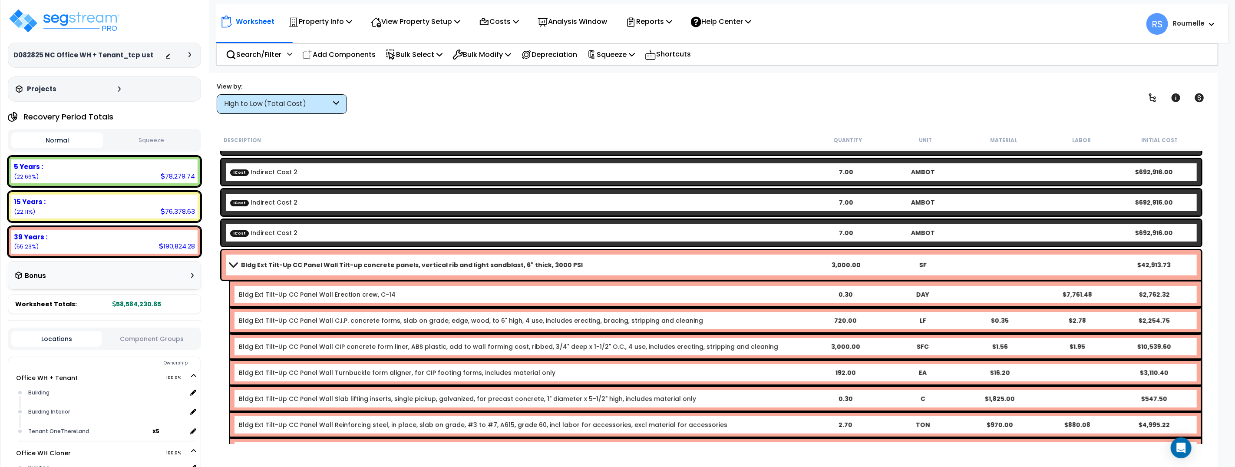
drag, startPoint x: 418, startPoint y: 134, endPoint x: 424, endPoint y: 139, distance: 8.1
click at [419, 134] on div "Description Quantity Unit Material Labor Initial Cost" at bounding box center [711, 140] width 984 height 18
click at [341, 55] on p "Add Components" at bounding box center [338, 55] width 73 height 12
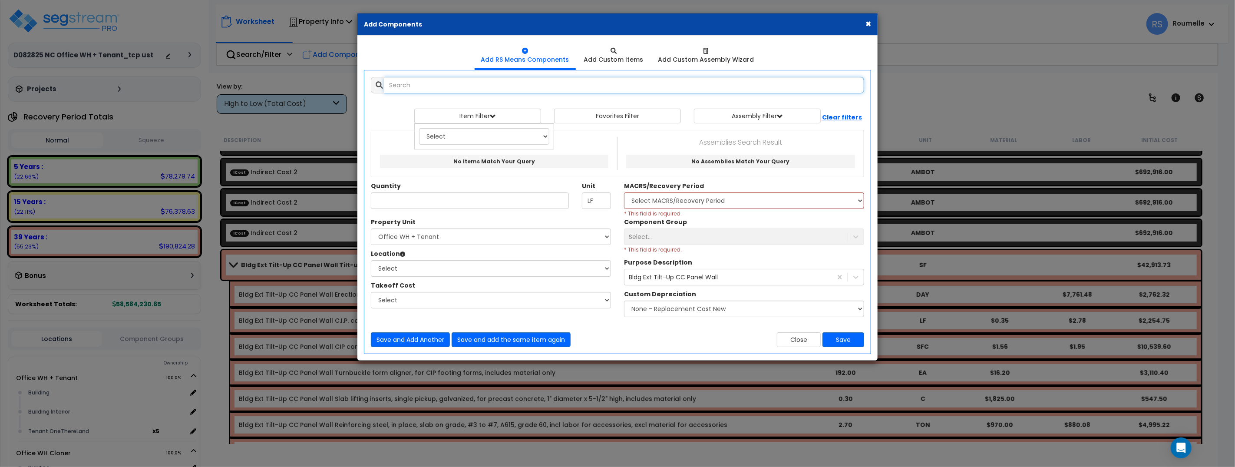
select select
click at [671, 204] on select "Select MACRS/Recovery Period" at bounding box center [744, 200] width 240 height 17
drag, startPoint x: 704, startPoint y: 234, endPoint x: 685, endPoint y: 235, distance: 19.2
click at [699, 234] on div "Select..." at bounding box center [744, 236] width 240 height 17
click at [473, 88] on input "text" at bounding box center [624, 85] width 480 height 17
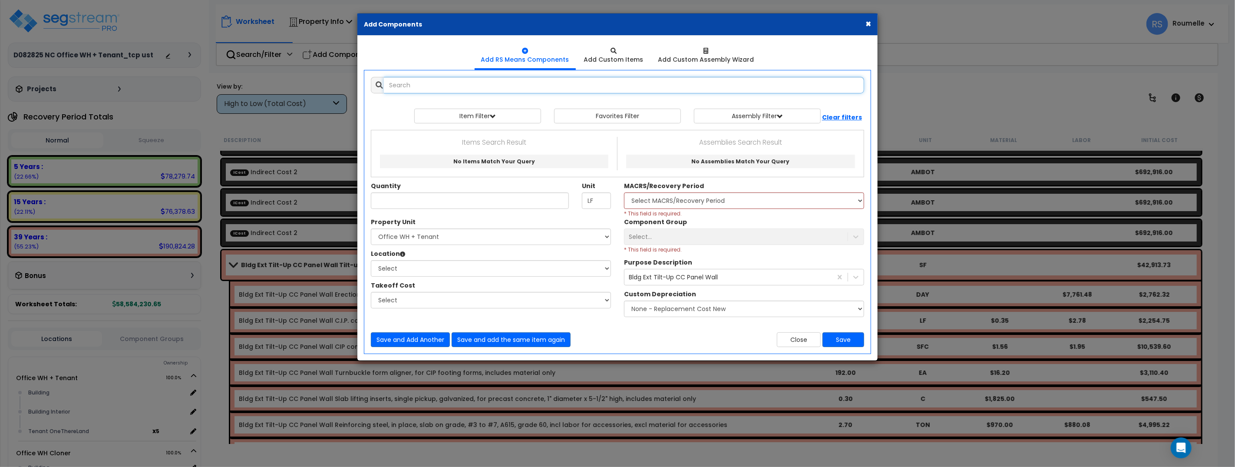
click at [473, 88] on input "text" at bounding box center [624, 85] width 480 height 17
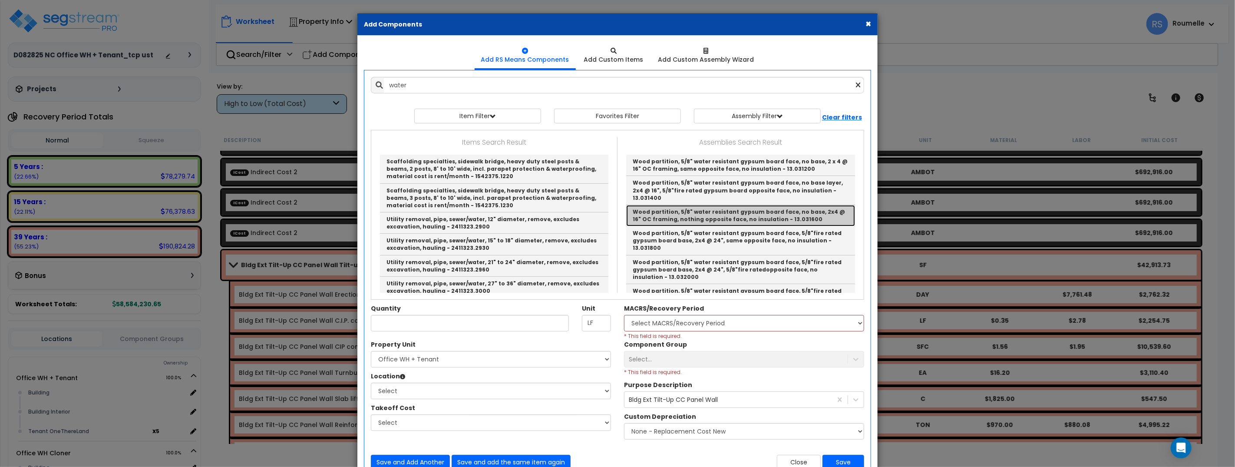
click at [697, 214] on link "Wood partition, 5/8" water resistant gypsum board face, no base, 2x4 @ 16" OC f…" at bounding box center [740, 215] width 229 height 21
type input "Wood partition, 5/8" water resistant gypsum board face, no base, 2x4 @ 16" OC f…"
checkbox input "false"
type input "SF"
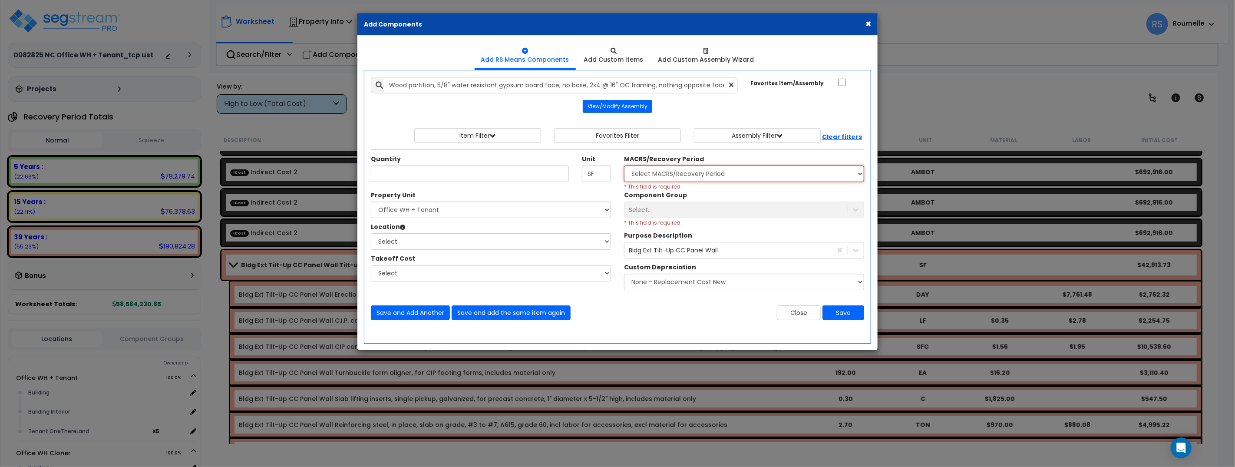
click at [675, 175] on select "Select MACRS/Recovery Period" at bounding box center [744, 173] width 240 height 17
click at [438, 175] on input "Quantity" at bounding box center [470, 173] width 198 height 17
type input "12"
click at [432, 206] on select "Select Office WH + Tenant Office WH Cloner Site Improvements" at bounding box center [491, 210] width 240 height 17
click at [371, 202] on select "Select Office WH + Tenant Office WH Cloner Site Improvements" at bounding box center [491, 210] width 240 height 17
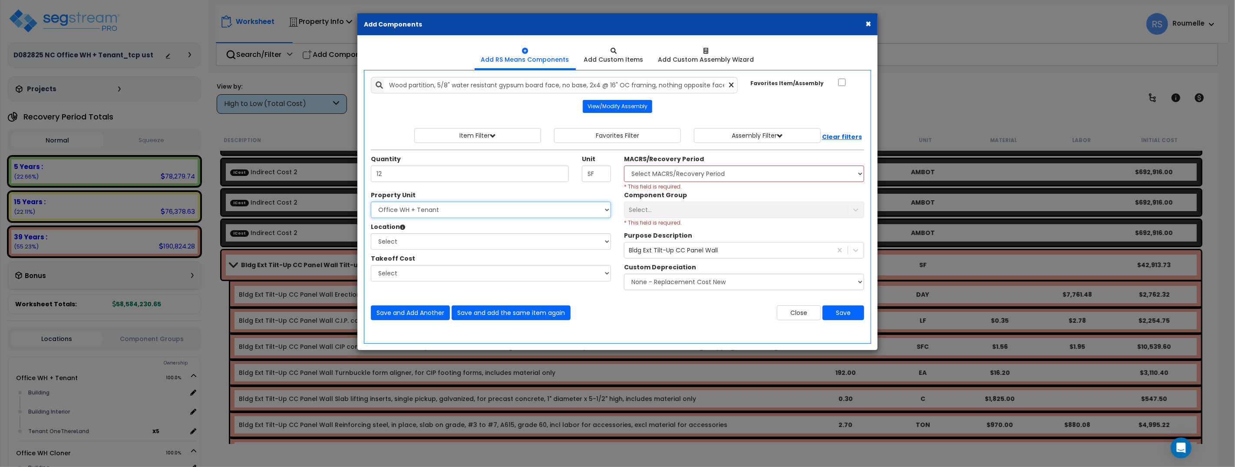
click at [439, 209] on select "Select Office WH + Tenant Office WH Cloner Site Improvements" at bounding box center [491, 210] width 240 height 17
select select "111823"
click at [371, 202] on select "Select Office WH + Tenant Office WH Cloner Site Improvements" at bounding box center [491, 210] width 240 height 17
click at [434, 244] on select "Select Bathroom Building Building Interior Carport Guard House Building Kitchen…" at bounding box center [491, 241] width 240 height 17
select select "17921"
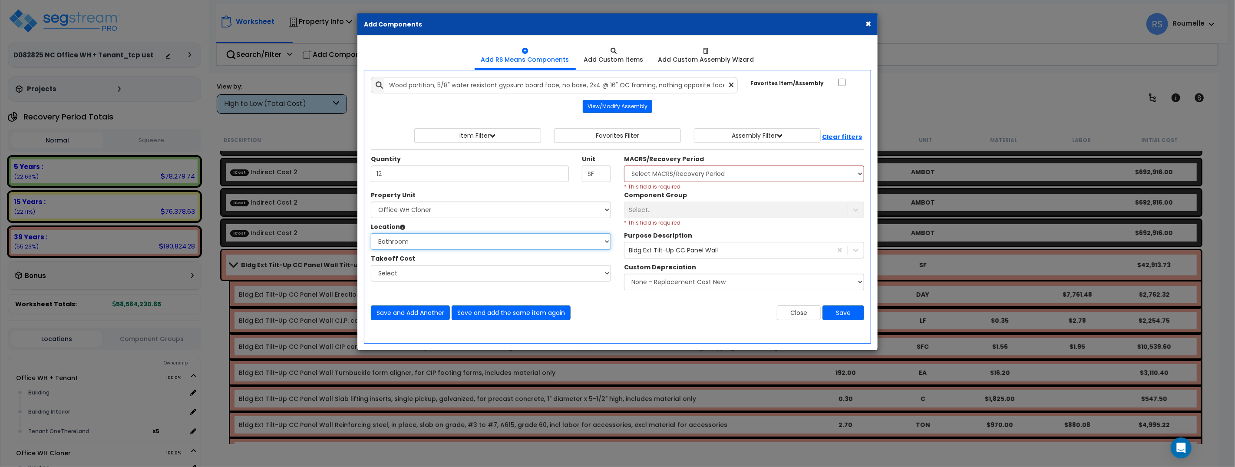
click at [371, 233] on select "Select Bathroom Building Building Interior Carport Guard House Building Kitchen…" at bounding box center [491, 241] width 240 height 17
click at [435, 273] on select "Select" at bounding box center [491, 273] width 240 height 17
click at [796, 213] on div "Select..." at bounding box center [744, 210] width 240 height 17
click at [853, 210] on div "Select..." at bounding box center [744, 210] width 240 height 17
drag, startPoint x: 853, startPoint y: 210, endPoint x: 848, endPoint y: 209, distance: 5.2
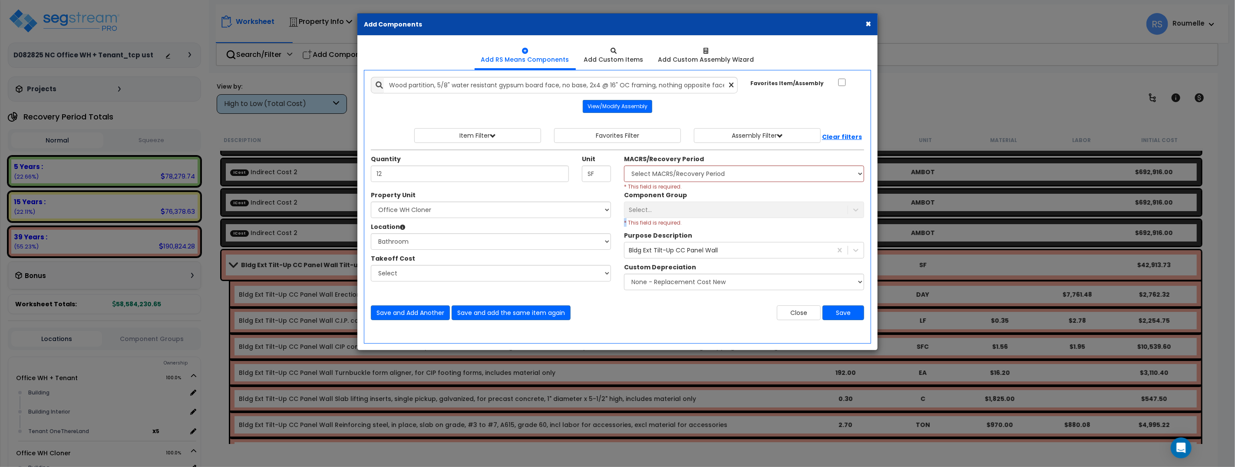
click at [852, 209] on div "Select..." at bounding box center [744, 210] width 240 height 17
drag, startPoint x: 753, startPoint y: 214, endPoint x: 720, endPoint y: 195, distance: 37.3
click at [753, 214] on div "Select..." at bounding box center [744, 210] width 240 height 17
click at [701, 172] on select "Select MACRS/Recovery Period" at bounding box center [744, 173] width 240 height 17
click at [624, 106] on button "View/Modify Assembly" at bounding box center [617, 106] width 69 height 13
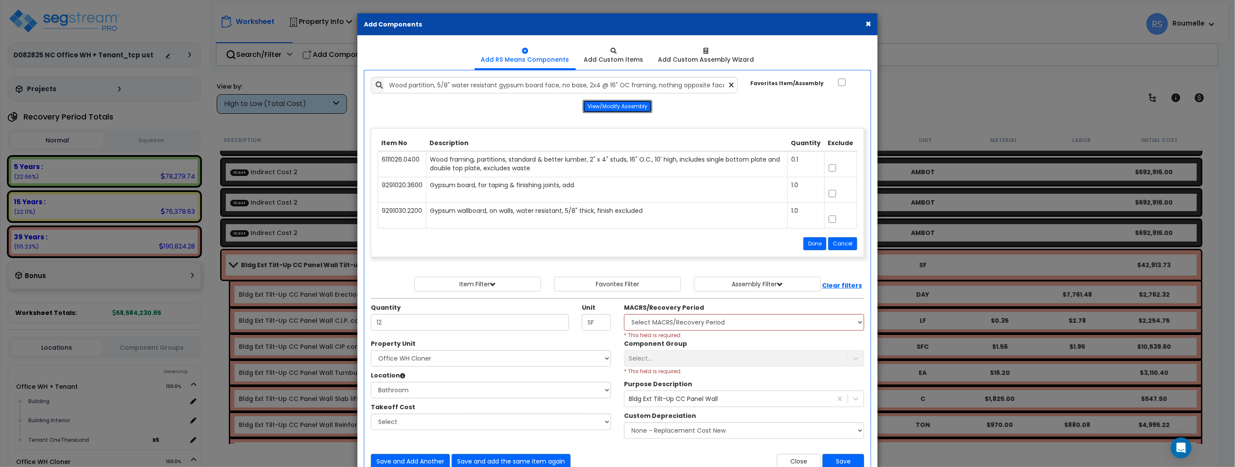
scroll to position [29, 0]
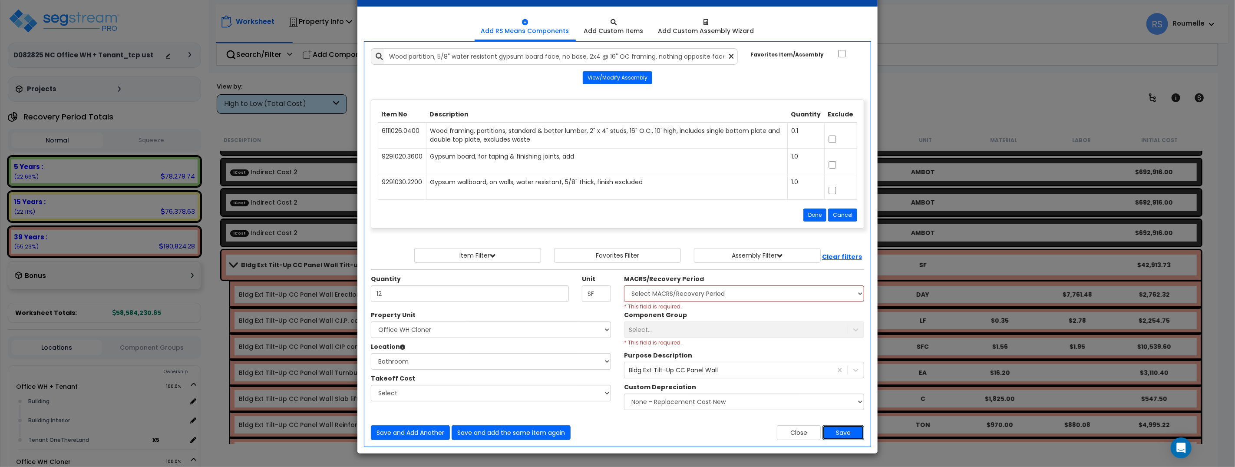
click at [846, 431] on button "Save" at bounding box center [844, 432] width 42 height 15
click at [817, 213] on button "Done" at bounding box center [814, 214] width 23 height 13
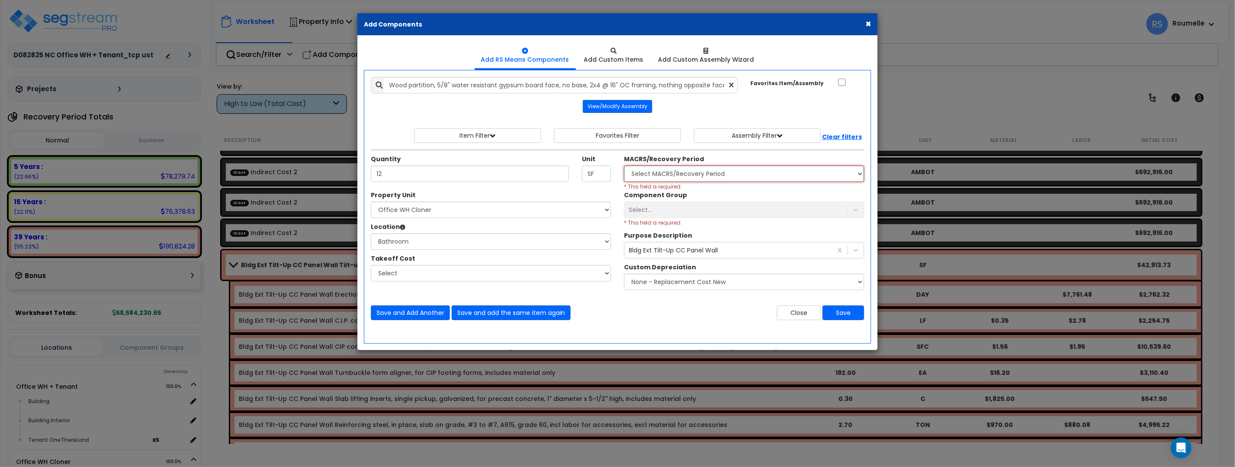
click at [674, 174] on select "Select MACRS/Recovery Period" at bounding box center [744, 173] width 240 height 17
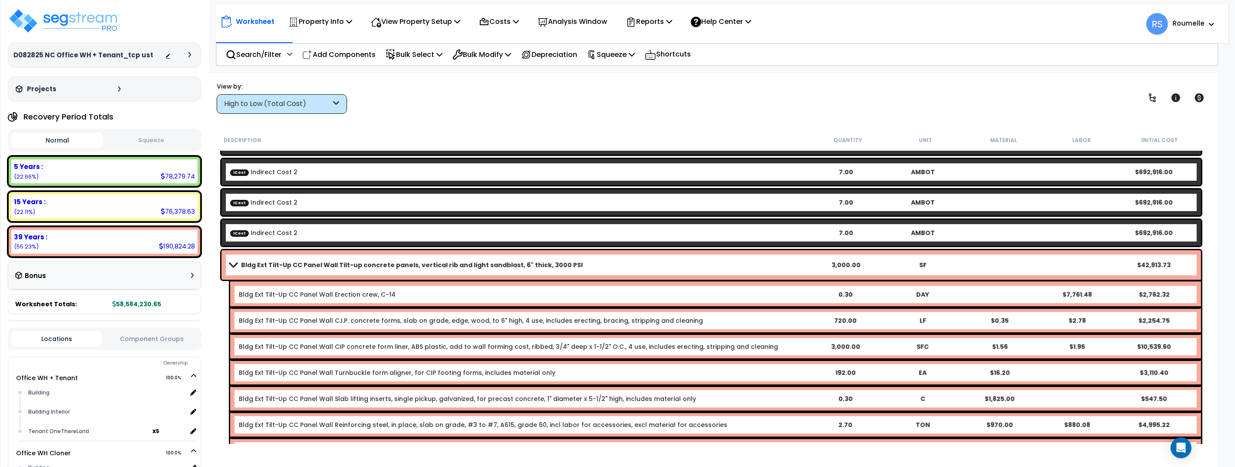
click at [797, 314] on div "Bldg Ext Tilt-Up CC Panel Wall C.I.P. concrete forms, slab on grade, edge, wood…" at bounding box center [715, 320] width 971 height 26
click at [544, 120] on div "Worksheet Property Info Property Setup Add Property Unit Template property Clon…" at bounding box center [711, 306] width 1013 height 467
click at [545, 120] on div "Worksheet Property Info Property Setup Add Property Unit Template property Clon…" at bounding box center [711, 306] width 1013 height 467
click at [753, 146] on div "Description Quantity Unit Material Labor Initial Cost" at bounding box center [711, 140] width 984 height 18
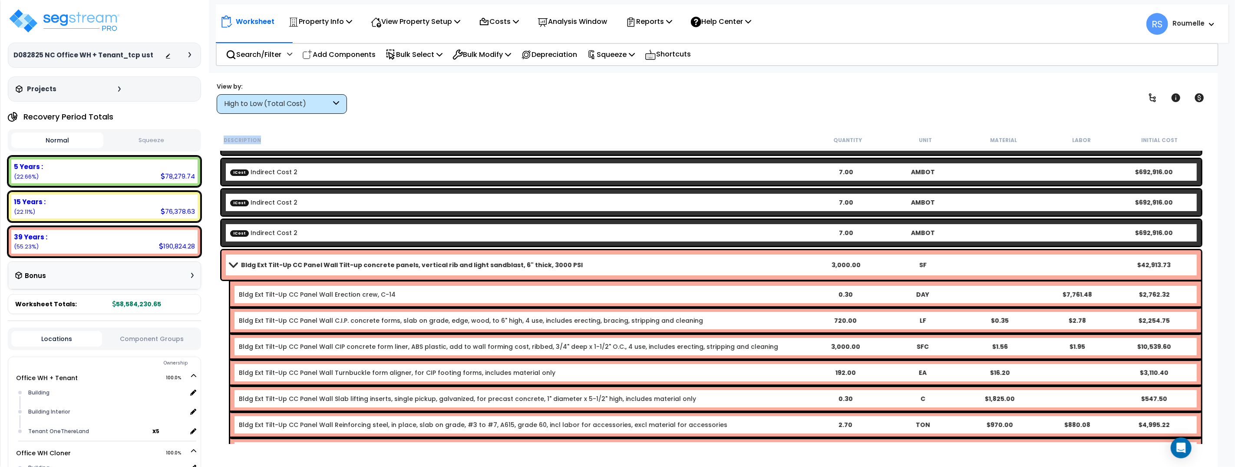
click at [753, 146] on div "Description Quantity Unit Material Labor Initial Cost" at bounding box center [711, 140] width 984 height 18
click at [753, 145] on div "Description Quantity Unit Material Labor Initial Cost" at bounding box center [711, 140] width 984 height 18
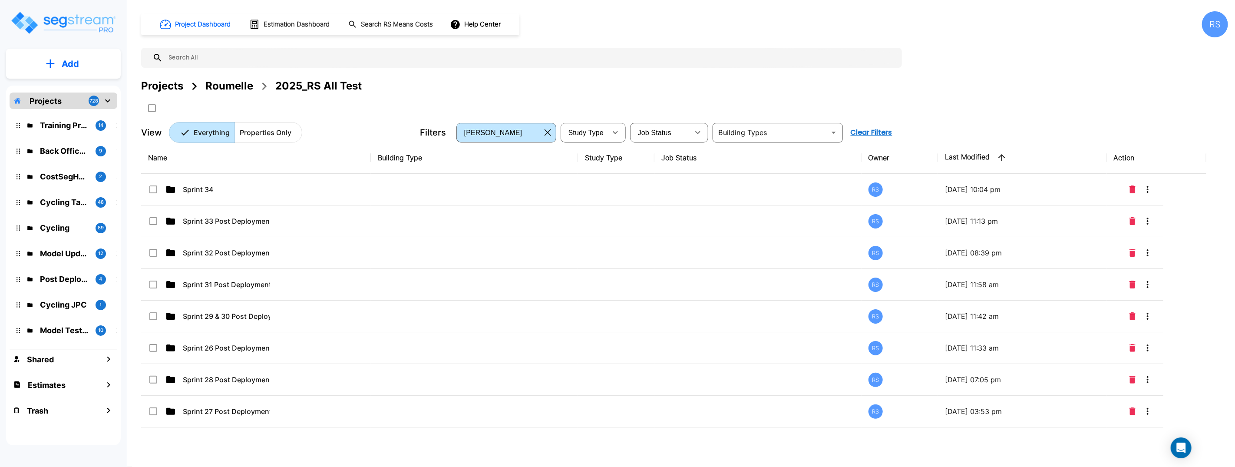
click at [1022, 64] on div "Project Dashboard Estimation Dashboard Search RS Means Costs Help Center RS Pro…" at bounding box center [684, 77] width 1087 height 132
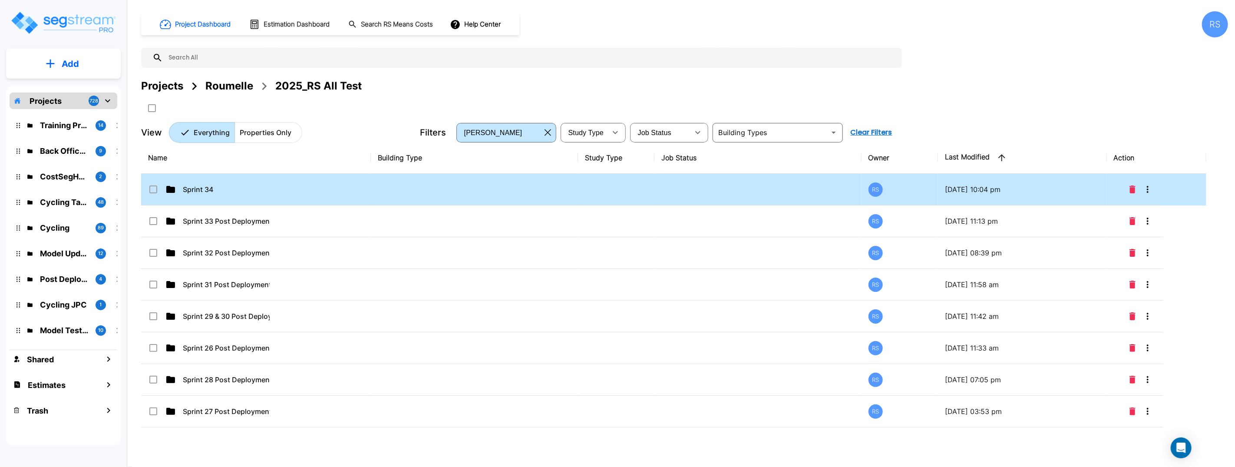
drag, startPoint x: 1022, startPoint y: 64, endPoint x: 301, endPoint y: 203, distance: 733.7
click at [1019, 64] on div "Project Dashboard Estimation Dashboard Search RS Means Costs Help Center RS Pro…" at bounding box center [684, 77] width 1087 height 132
click at [201, 190] on p "Sprint 34" at bounding box center [226, 189] width 87 height 10
checkbox input "true"
click at [1150, 192] on icon "More-Options" at bounding box center [1148, 189] width 10 height 10
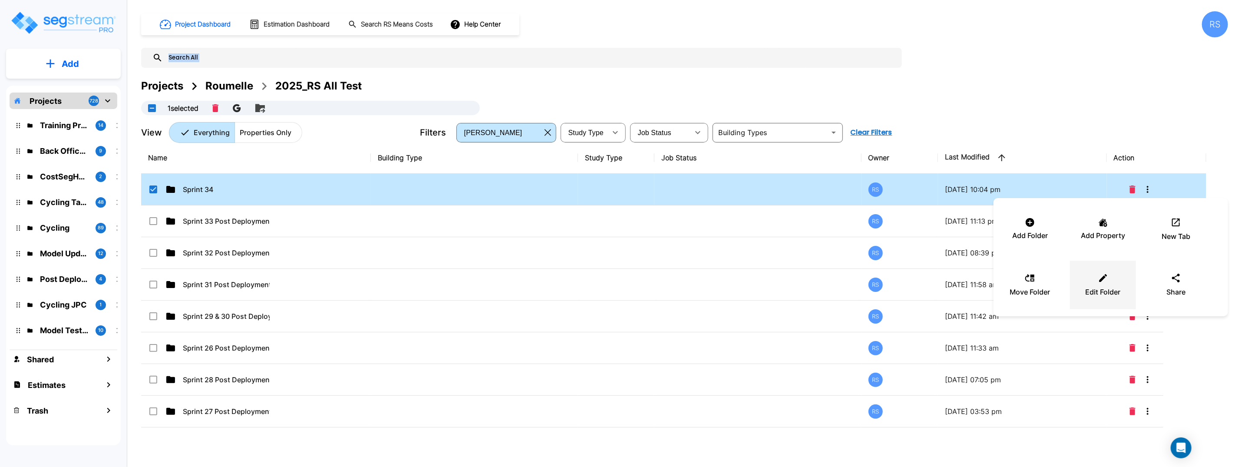
click at [1100, 287] on p "Edit Folder" at bounding box center [1103, 292] width 35 height 10
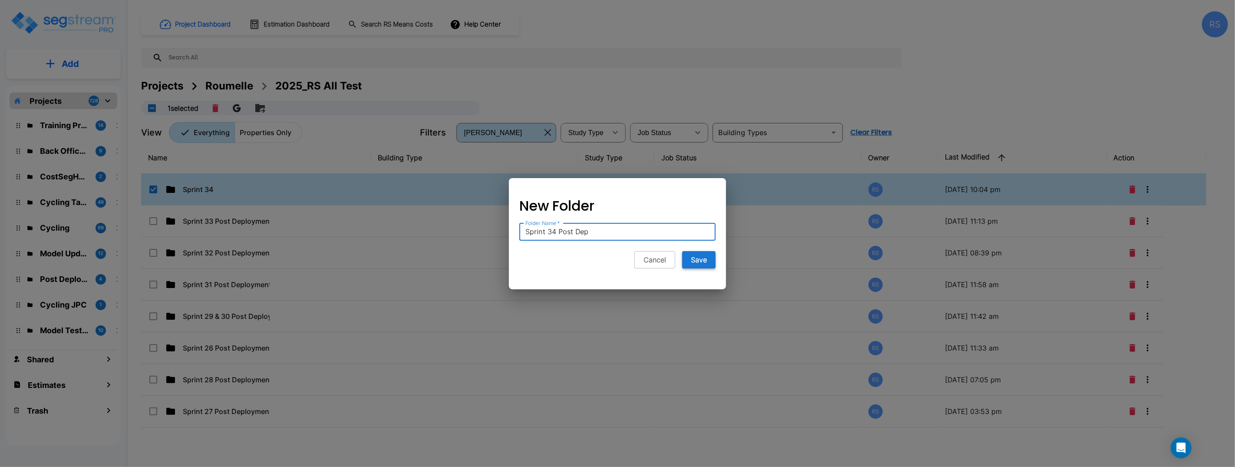
type input "Sprint 34 Post Dep"
click at [700, 261] on button "Save" at bounding box center [698, 259] width 33 height 17
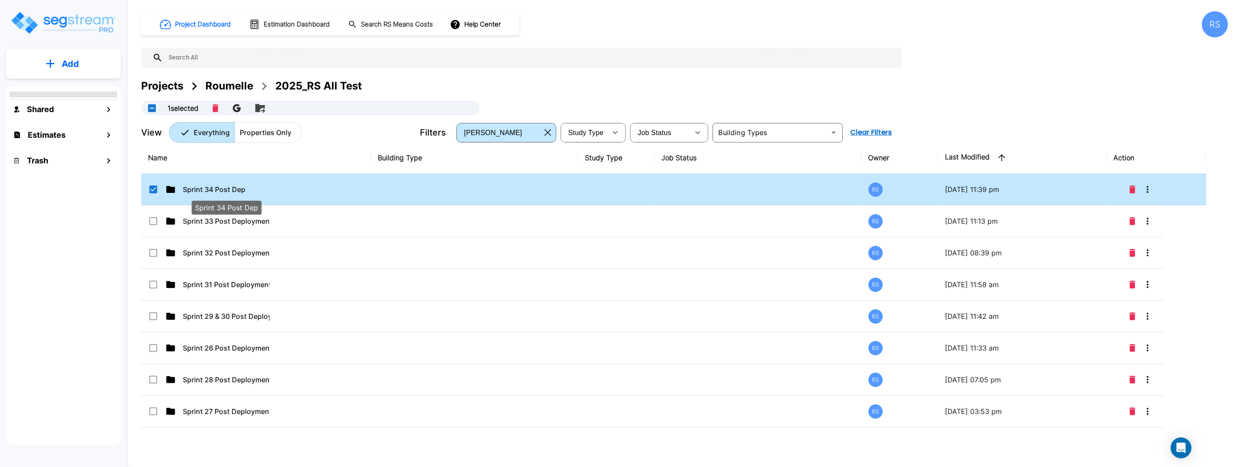
click at [228, 190] on p "Sprint 34 Post Dep" at bounding box center [226, 189] width 87 height 10
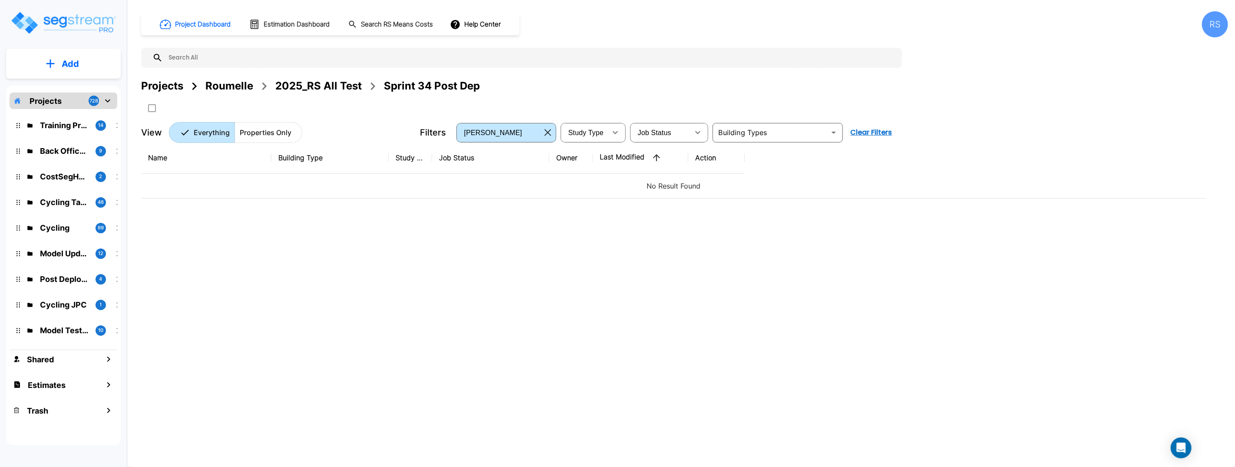
click at [332, 265] on div "Name Building Type Study Type Job Status Owner Last Modified Action No Result F…" at bounding box center [673, 287] width 1065 height 290
click at [301, 230] on div "Name Building Type Study Type Job Status Owner Last Modified Action No Result F…" at bounding box center [673, 287] width 1065 height 290
click at [83, 66] on button "Add" at bounding box center [63, 63] width 115 height 25
click at [71, 85] on p "Add Folder" at bounding box center [69, 88] width 36 height 10
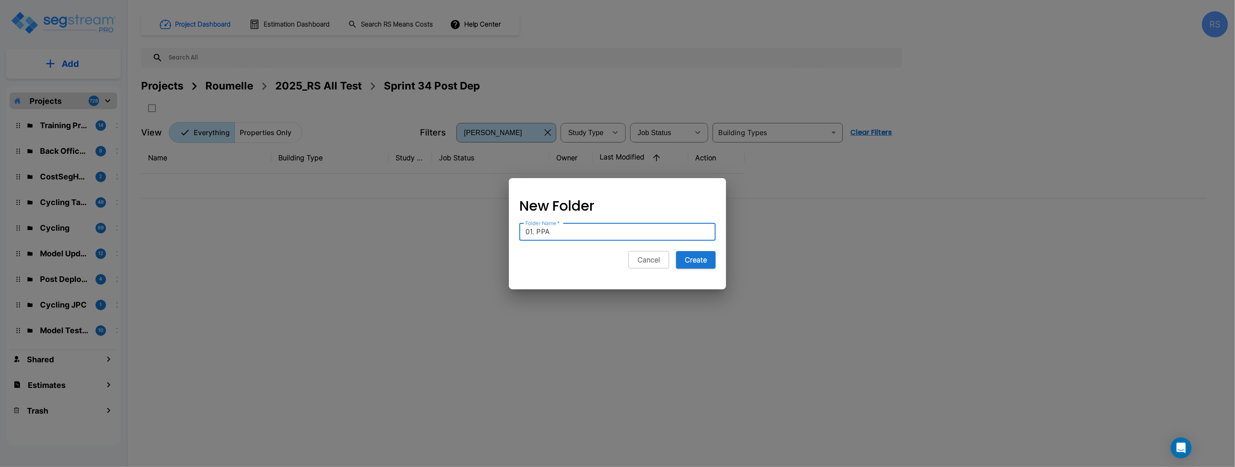
type input "01. PPA"
click at [676, 251] on button "Create" at bounding box center [696, 259] width 40 height 17
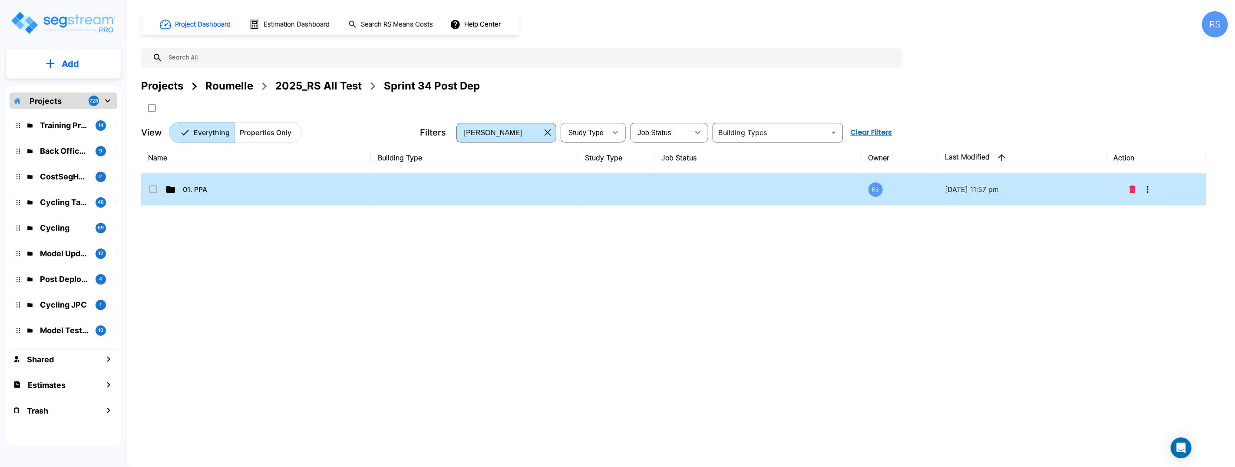
click at [270, 308] on div "Name Building Type Study Type Job Status Owner Last Modified Action 01. PPA RS …" at bounding box center [673, 287] width 1065 height 290
click at [264, 290] on div "Name Building Type Study Type Job Status Owner Last Modified Action 01. PPA RS …" at bounding box center [673, 287] width 1065 height 290
click at [237, 187] on p "01. PPA" at bounding box center [226, 189] width 87 height 10
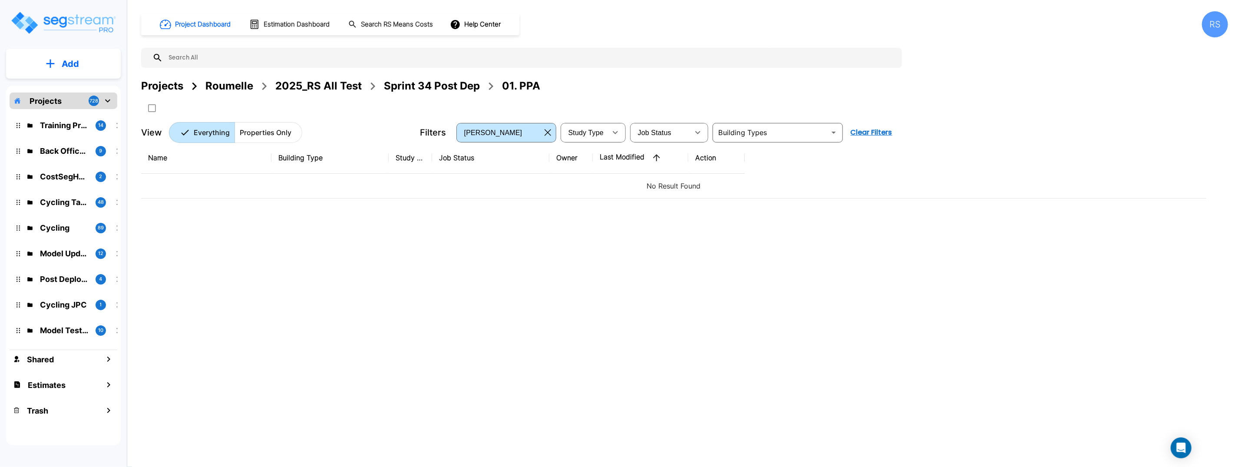
click at [56, 66] on button "Add" at bounding box center [63, 63] width 115 height 25
click at [79, 113] on p "Add Property" at bounding box center [68, 112] width 44 height 10
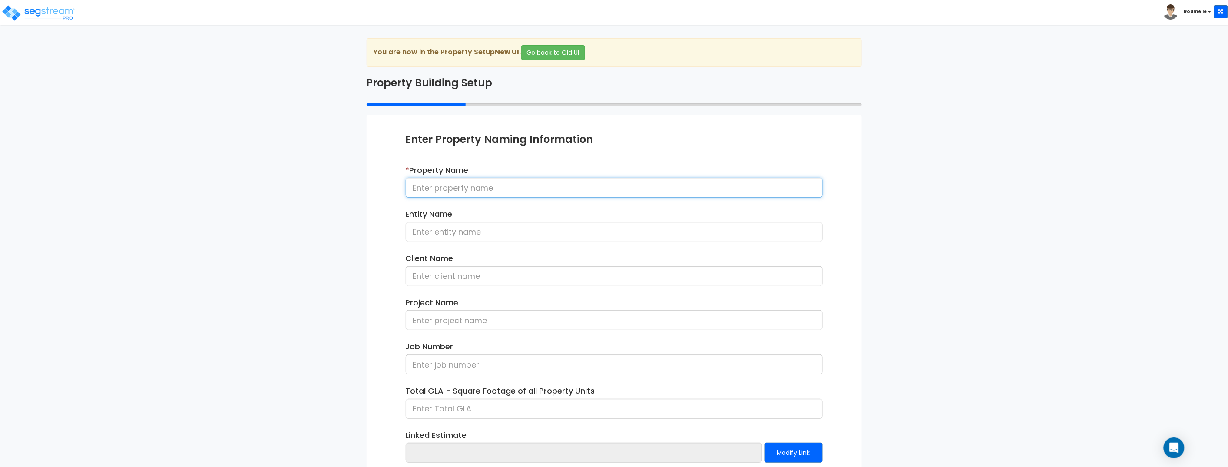
click at [473, 188] on input at bounding box center [614, 188] width 417 height 20
click at [473, 189] on input at bounding box center [614, 188] width 417 height 20
type input "D083025 PPA"
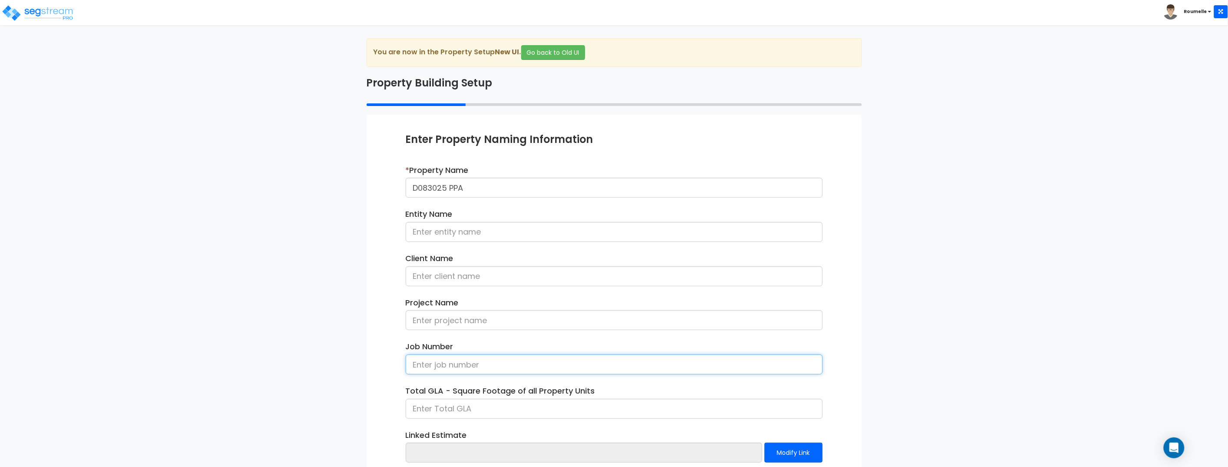
scroll to position [53, 0]
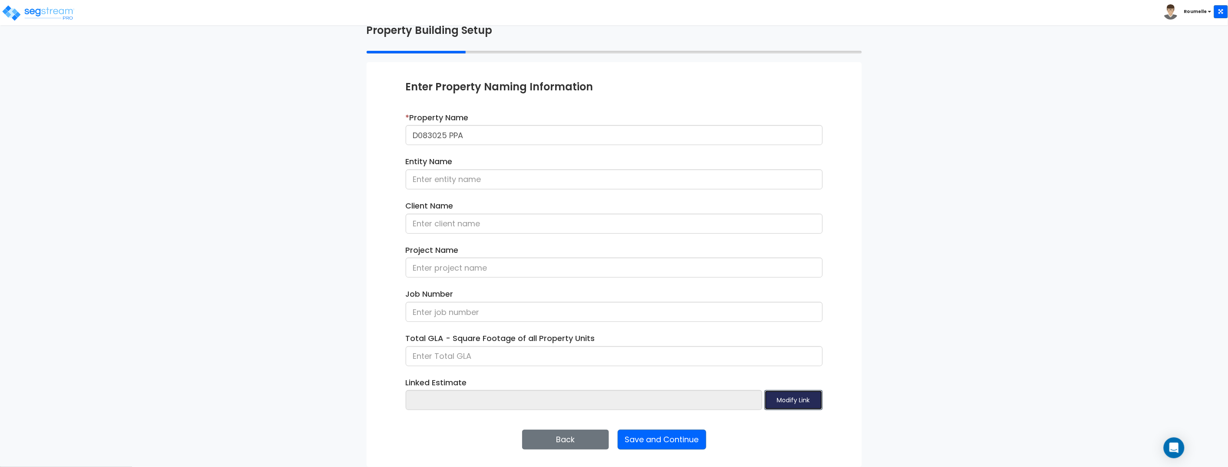
click at [779, 402] on button "Modify Link" at bounding box center [793, 400] width 58 height 20
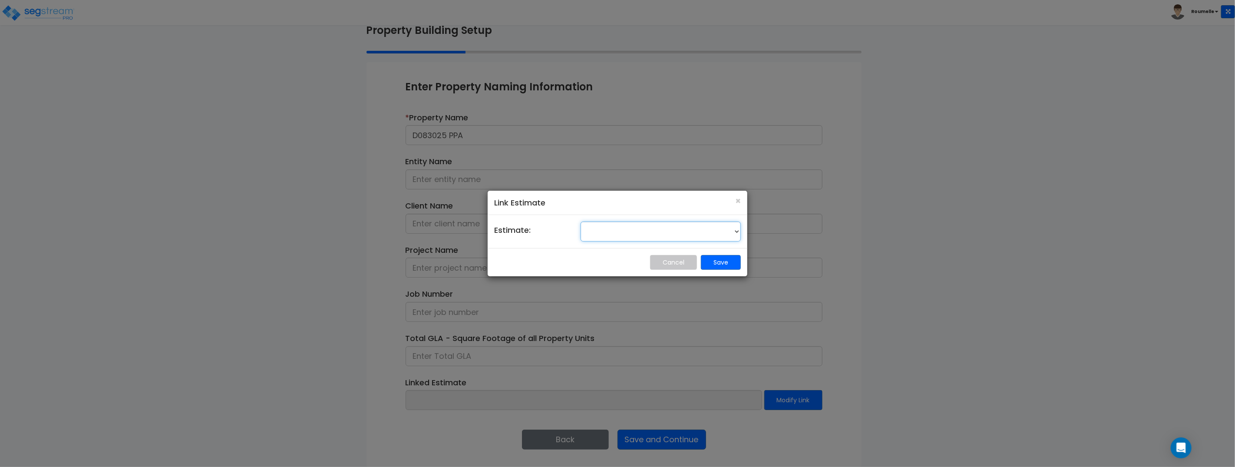
click at [627, 231] on select "001 001 001 001 001 001 001 001 002 1 1 1 1 1 1 1 1 1 13004 [GEOGRAPHIC_DATA] -…" at bounding box center [661, 231] width 160 height 20
select select "234"
click at [581, 221] on select "001 001 001 001 001 001 001 001 002 1 1 1 1 1 1 1 1 1 13004 [GEOGRAPHIC_DATA] -…" at bounding box center [661, 231] width 160 height 20
drag, startPoint x: 717, startPoint y: 264, endPoint x: 688, endPoint y: 332, distance: 74.0
click at [715, 264] on button "Save" at bounding box center [721, 262] width 40 height 15
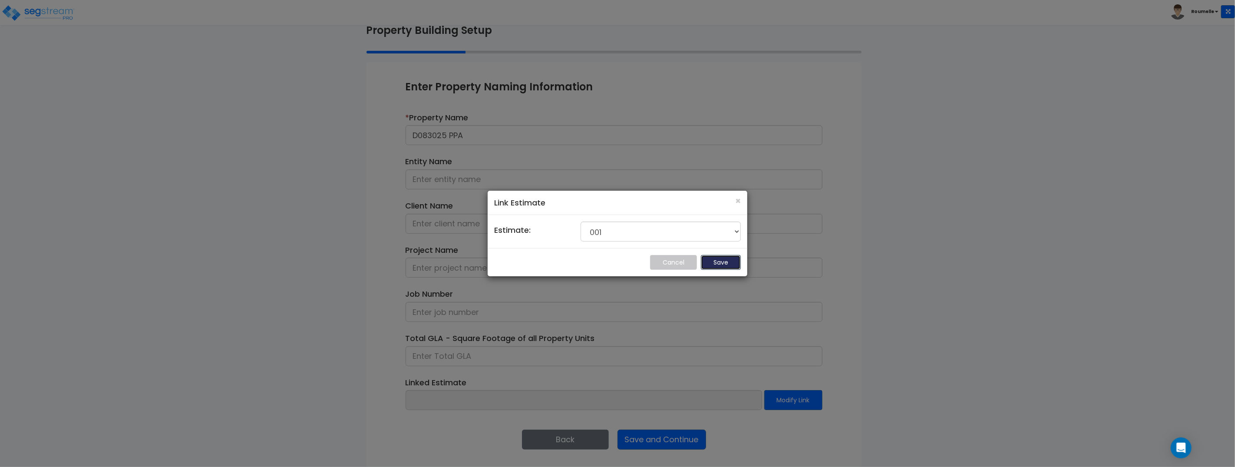
type input "001"
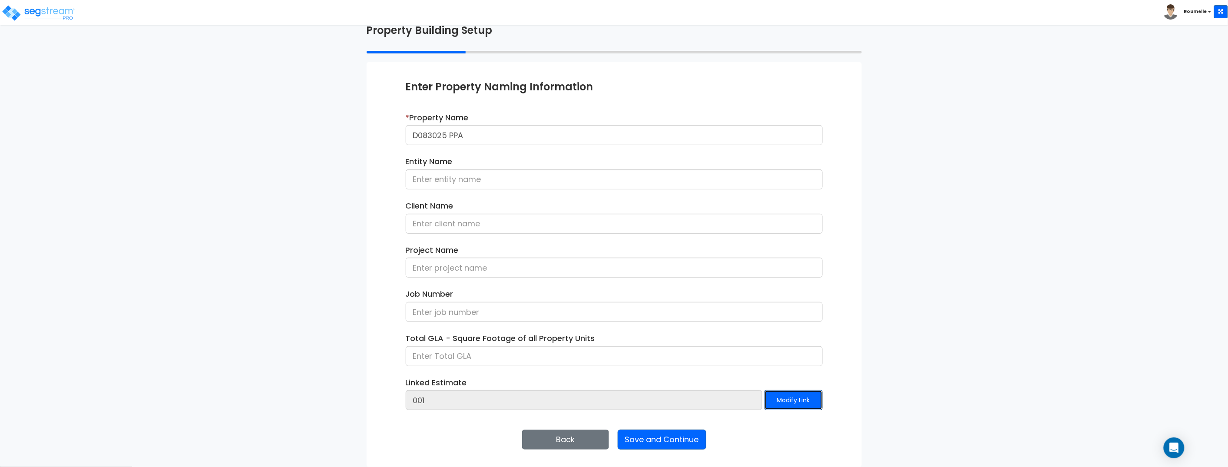
click at [801, 400] on button "Modify Link" at bounding box center [793, 400] width 58 height 20
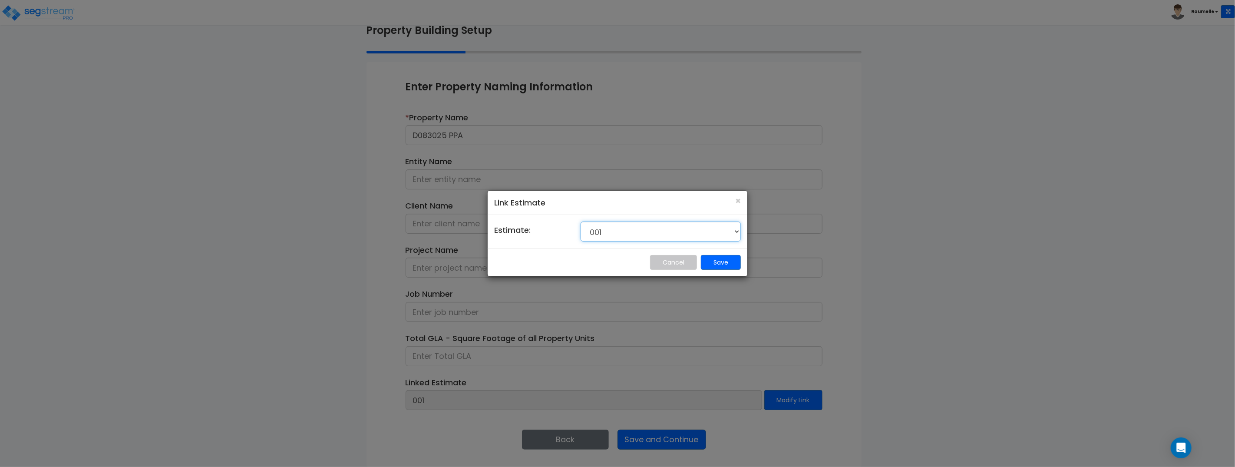
click at [627, 234] on select "001 001 001 001 001 001 001 001 002 1 1 1 1 1 1 1 1 1 13004 [GEOGRAPHIC_DATA] -…" at bounding box center [661, 231] width 160 height 20
select select
click at [581, 221] on select "001 001 001 001 001 001 001 001 002 1 1 1 1 1 1 1 1 1 13004 [GEOGRAPHIC_DATA] -…" at bounding box center [661, 231] width 160 height 20
drag, startPoint x: 746, startPoint y: 268, endPoint x: 731, endPoint y: 264, distance: 15.2
click at [743, 267] on div "Cancel Save" at bounding box center [618, 262] width 260 height 28
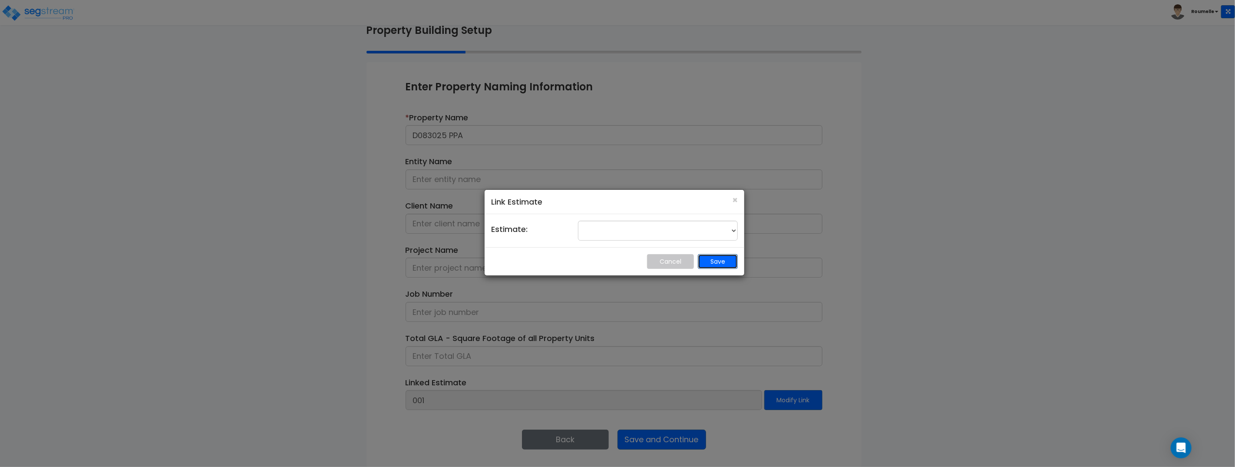
click at [731, 264] on button "Save" at bounding box center [718, 261] width 40 height 15
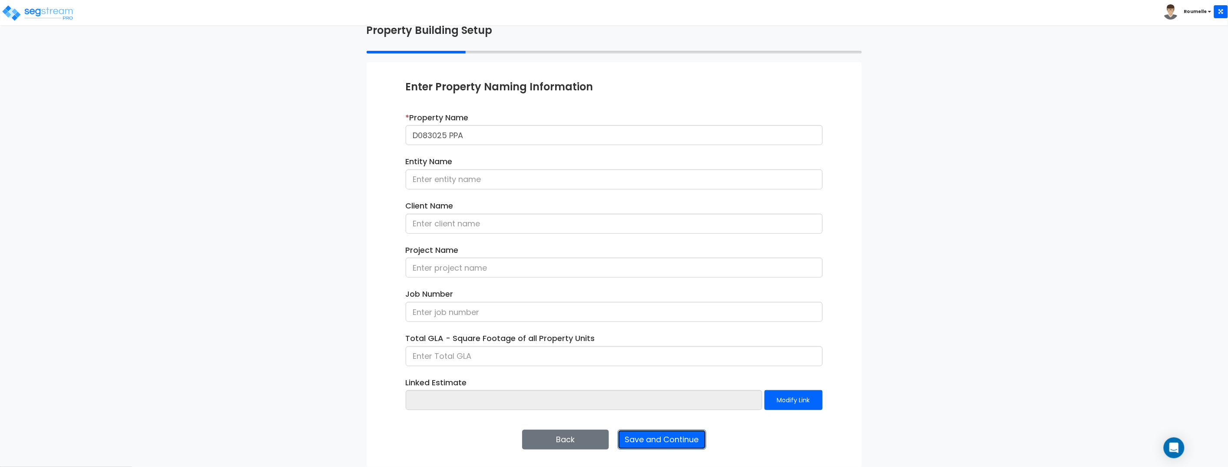
click at [654, 434] on button "Save and Continue" at bounding box center [662, 439] width 89 height 20
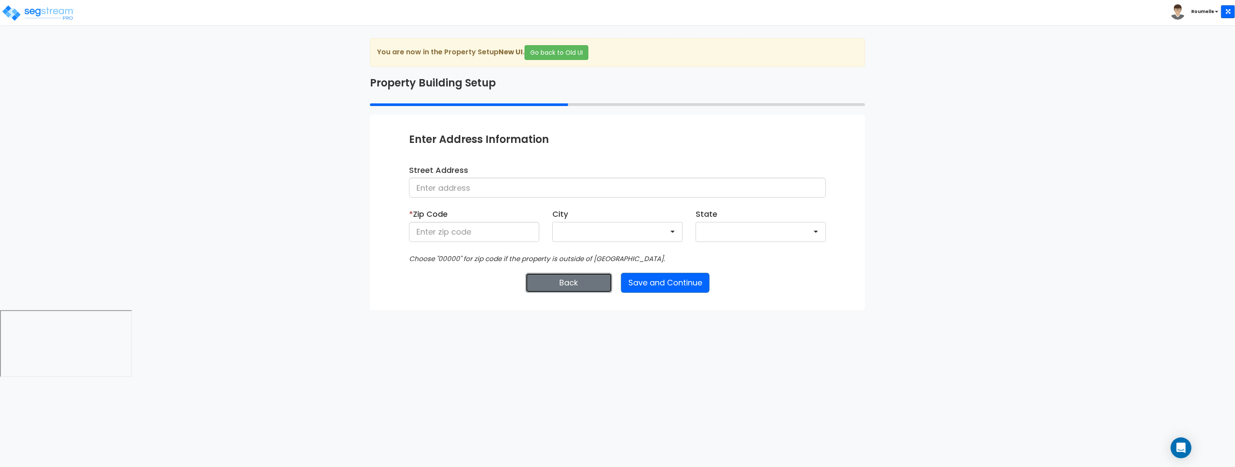
click at [552, 283] on button "Back" at bounding box center [568, 283] width 87 height 20
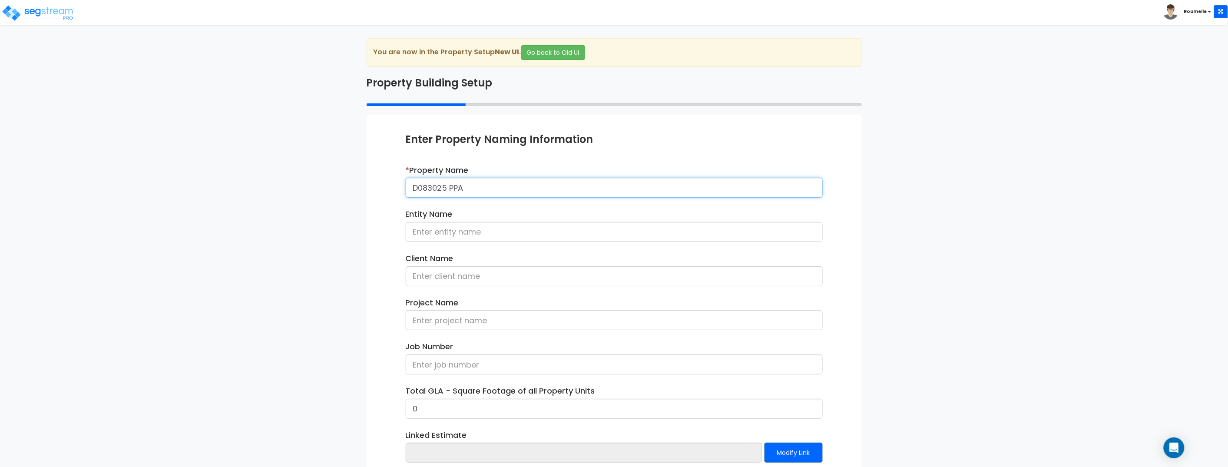
click at [486, 187] on input "D083025 PPA" at bounding box center [614, 188] width 417 height 20
paste input "Office WH"
type input "D083025 PPA Office WH + Tenant"
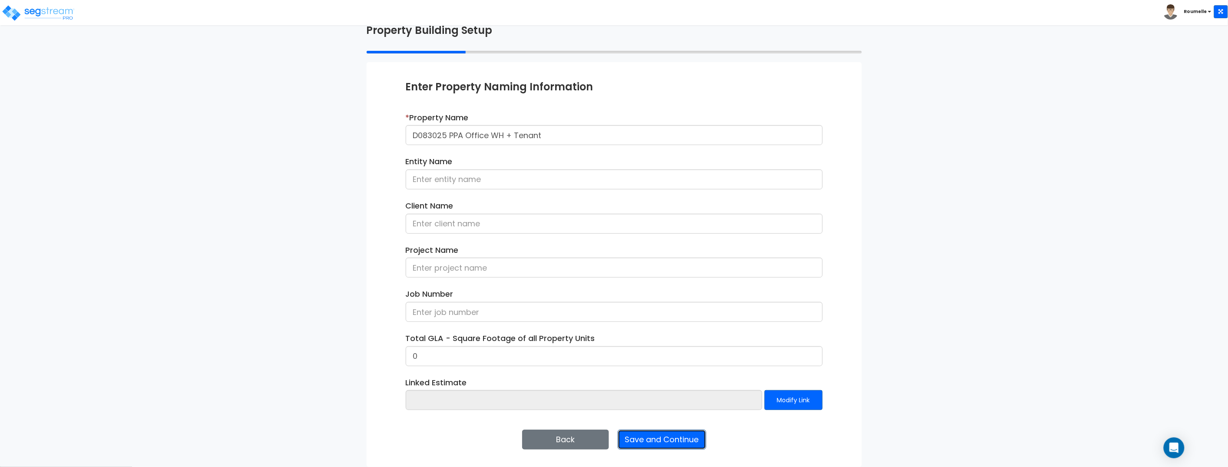
click at [674, 445] on button "Save and Continue" at bounding box center [662, 439] width 89 height 20
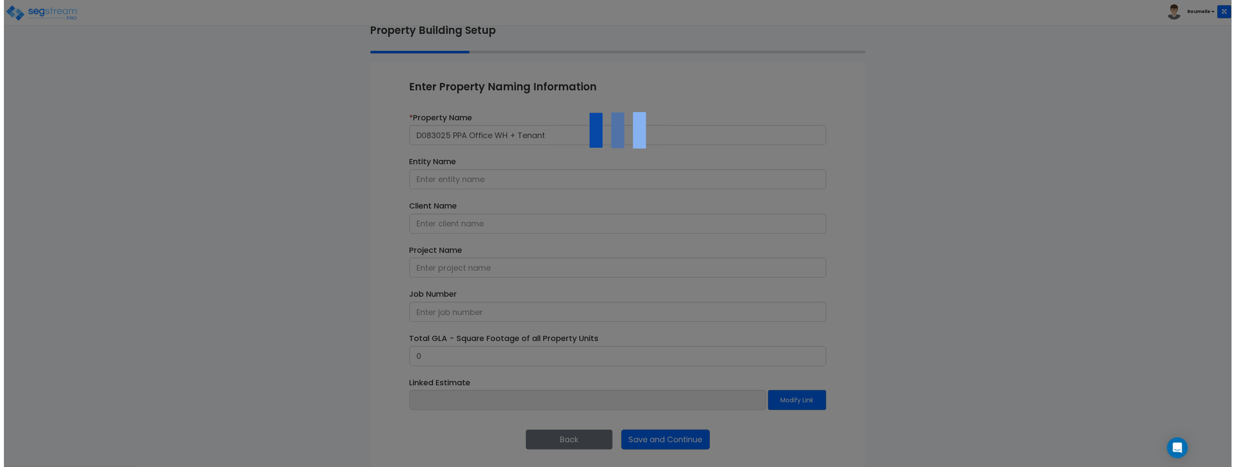
scroll to position [0, 0]
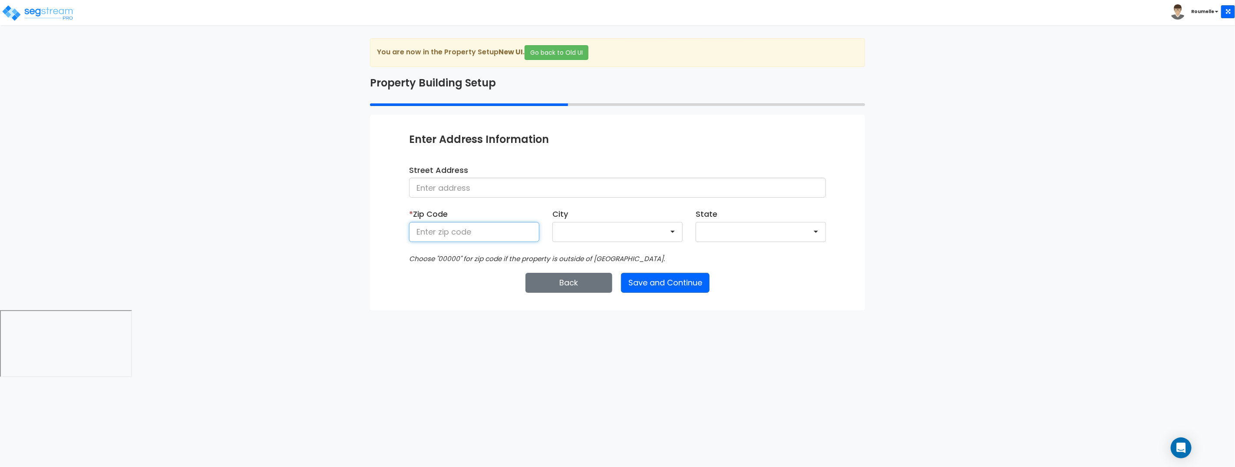
click at [453, 232] on input at bounding box center [474, 232] width 130 height 20
type input "33109"
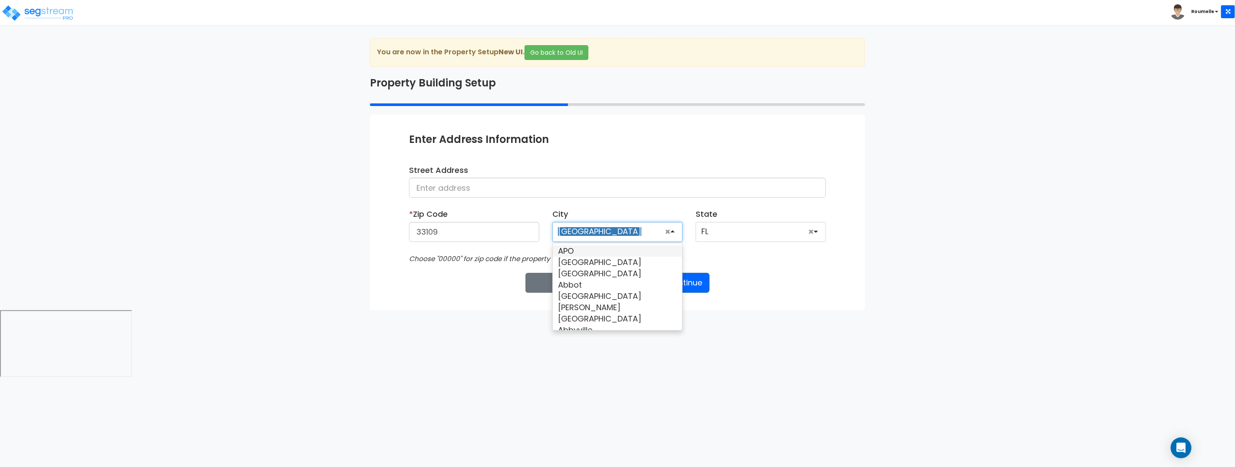
scroll to position [55, 0]
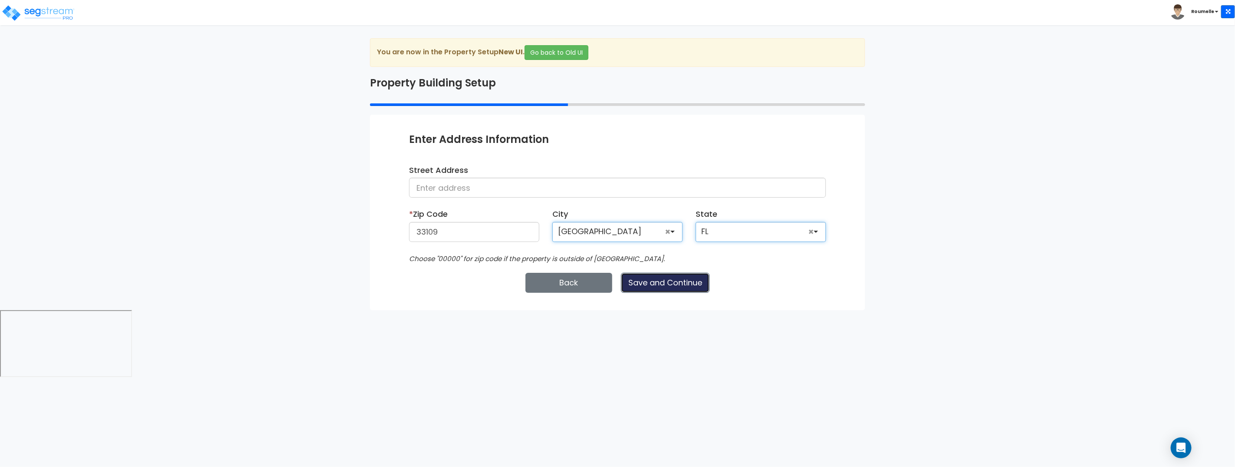
click at [621, 273] on button "Save and Continue" at bounding box center [665, 283] width 89 height 20
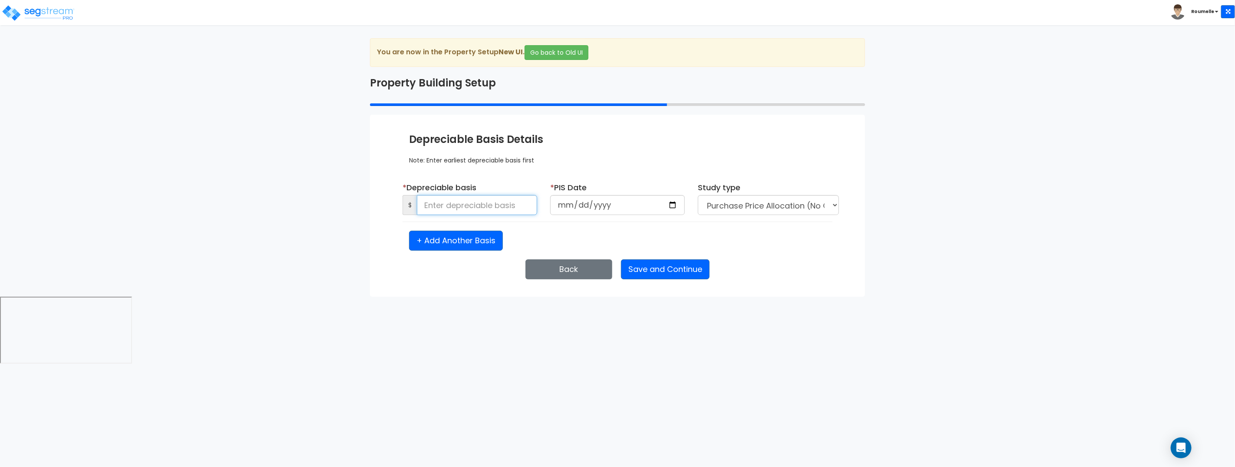
click at [469, 199] on input at bounding box center [477, 205] width 120 height 20
click at [470, 201] on input at bounding box center [477, 205] width 120 height 20
type input "750,000"
click at [671, 208] on input "date" at bounding box center [617, 205] width 135 height 20
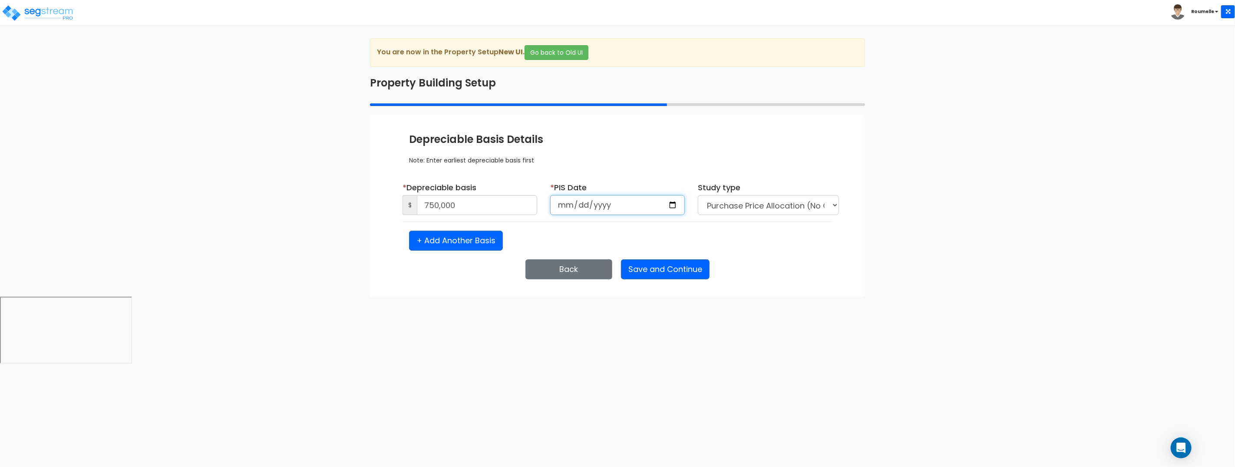
type input "2025-08-30"
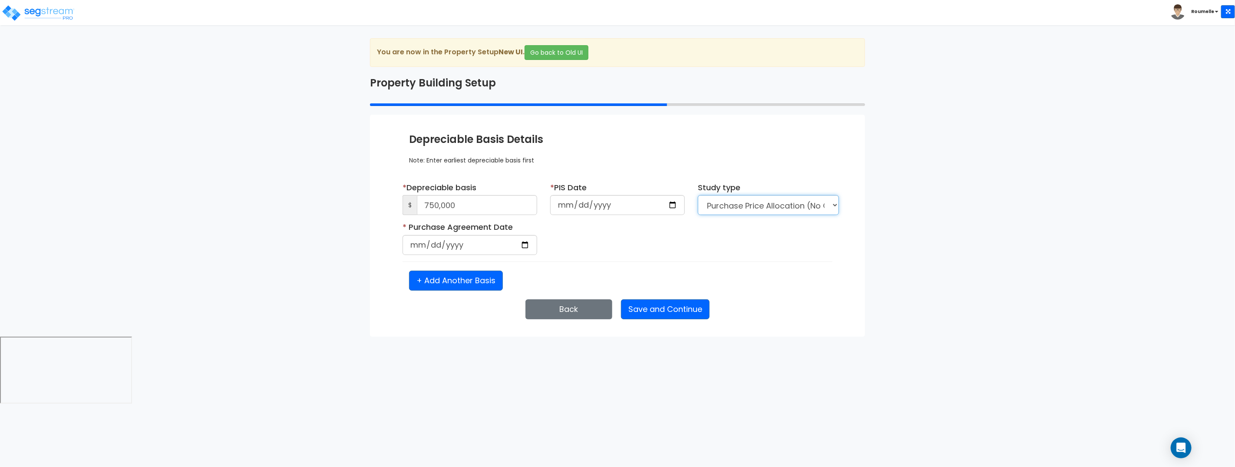
click at [769, 203] on select "Purchase Price Allocation (No Given Costs) New Construction / Reno / TI's (Give…" at bounding box center [768, 205] width 141 height 20
click at [698, 195] on select "Purchase Price Allocation (No Given Costs) New Construction / Reno / TI's (Give…" at bounding box center [768, 205] width 141 height 20
click at [792, 157] on div "Note: Enter earliest depreciable basis first" at bounding box center [617, 155] width 417 height 17
click at [522, 247] on input "date" at bounding box center [470, 245] width 135 height 20
type input "2025-08-30"
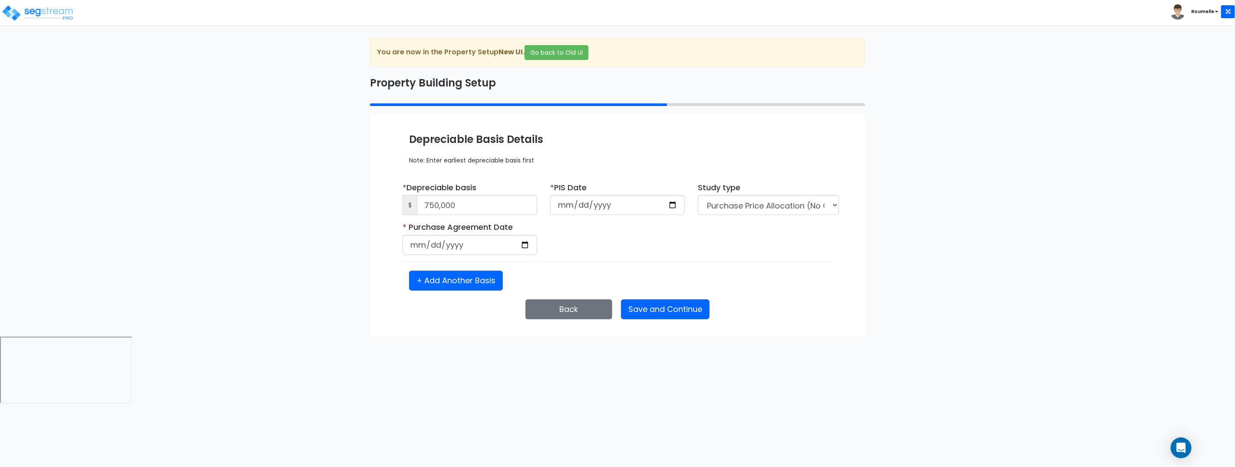
drag, startPoint x: 569, startPoint y: 347, endPoint x: 597, endPoint y: 333, distance: 31.1
click at [577, 344] on html "Toggle navigation Roumelle" at bounding box center [617, 203] width 1235 height 406
drag, startPoint x: 646, startPoint y: 305, endPoint x: 638, endPoint y: 301, distance: 8.7
click at [645, 306] on button "Save and Continue" at bounding box center [665, 309] width 89 height 20
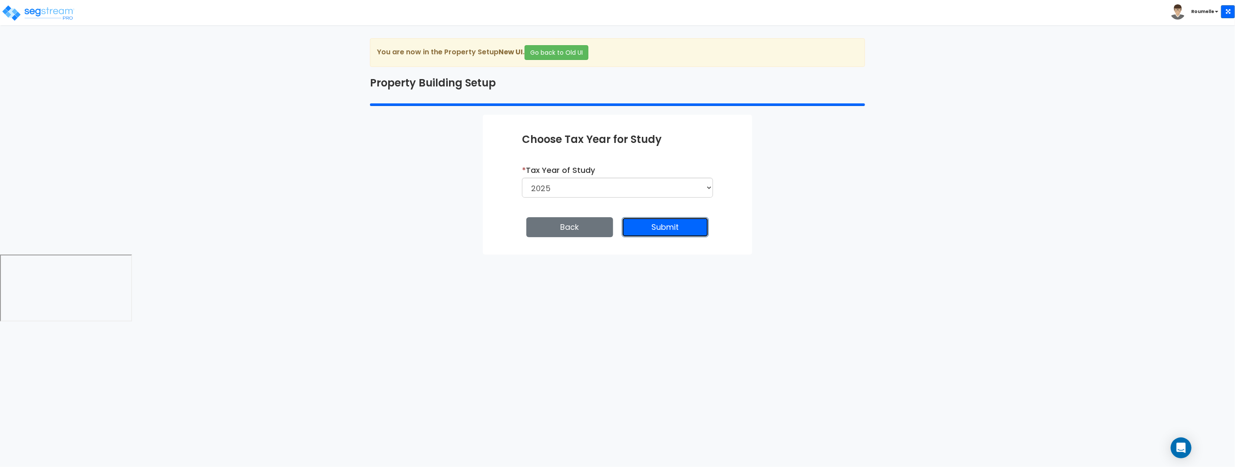
click at [683, 230] on button "Submit" at bounding box center [665, 227] width 87 height 20
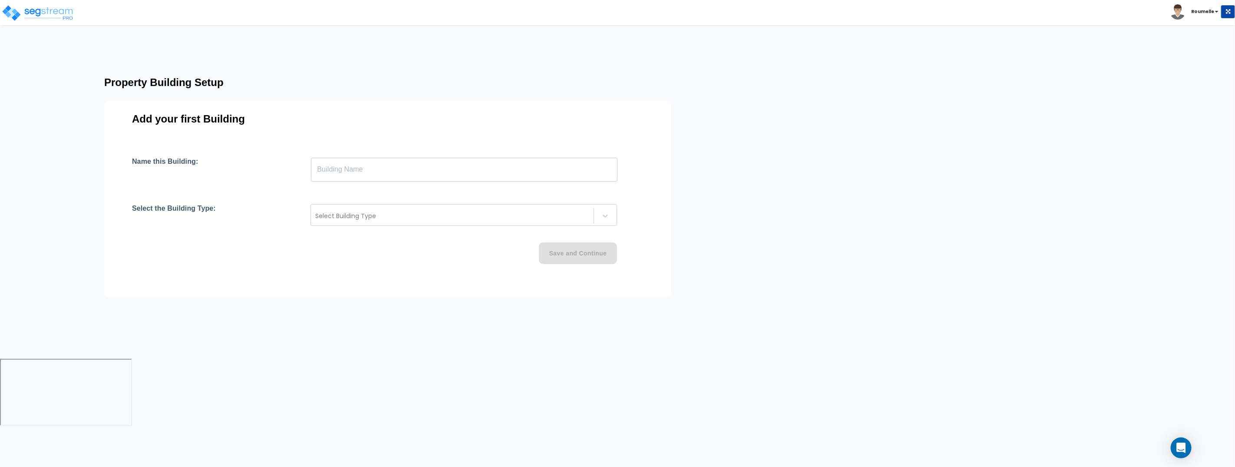
click at [390, 161] on input "text" at bounding box center [464, 169] width 307 height 24
